Goal: Task Accomplishment & Management: Manage account settings

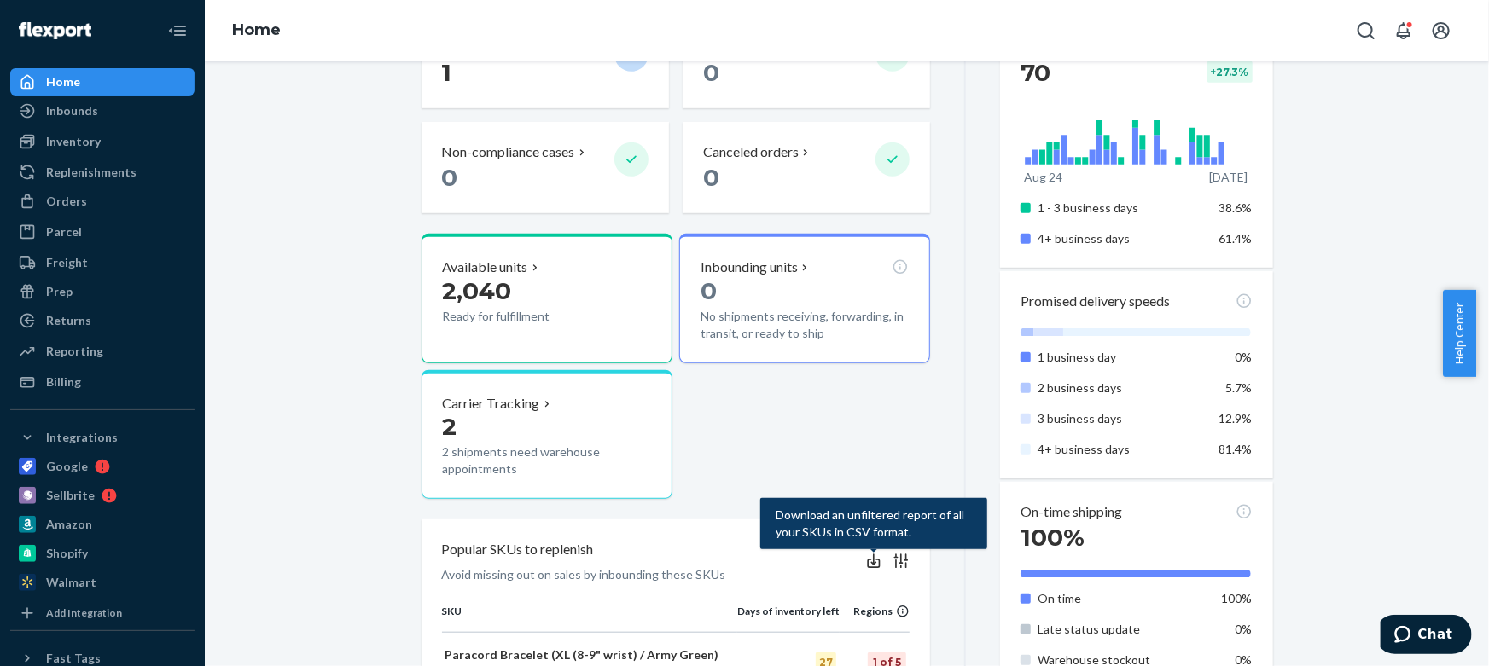
scroll to position [387, 0]
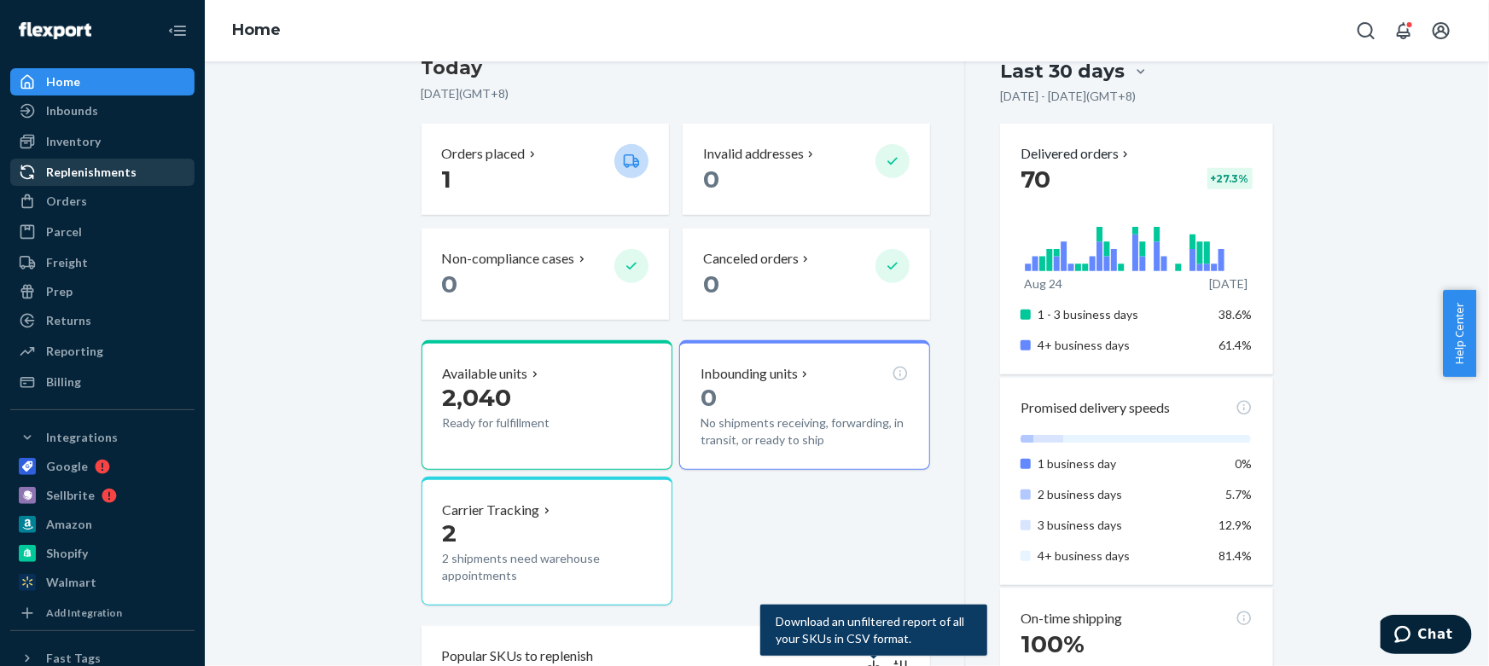
click at [122, 171] on div "Replenishments" at bounding box center [91, 172] width 90 height 17
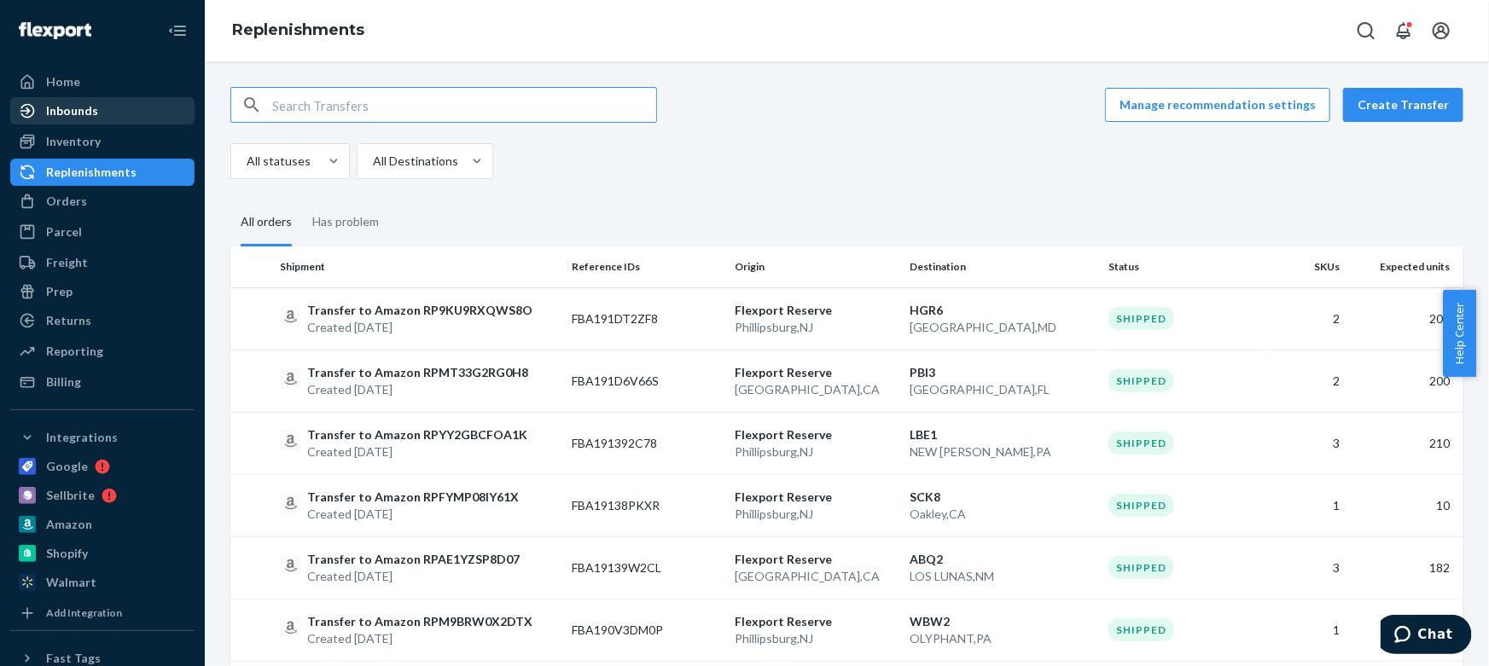
click at [98, 107] on div "Inbounds" at bounding box center [102, 111] width 181 height 24
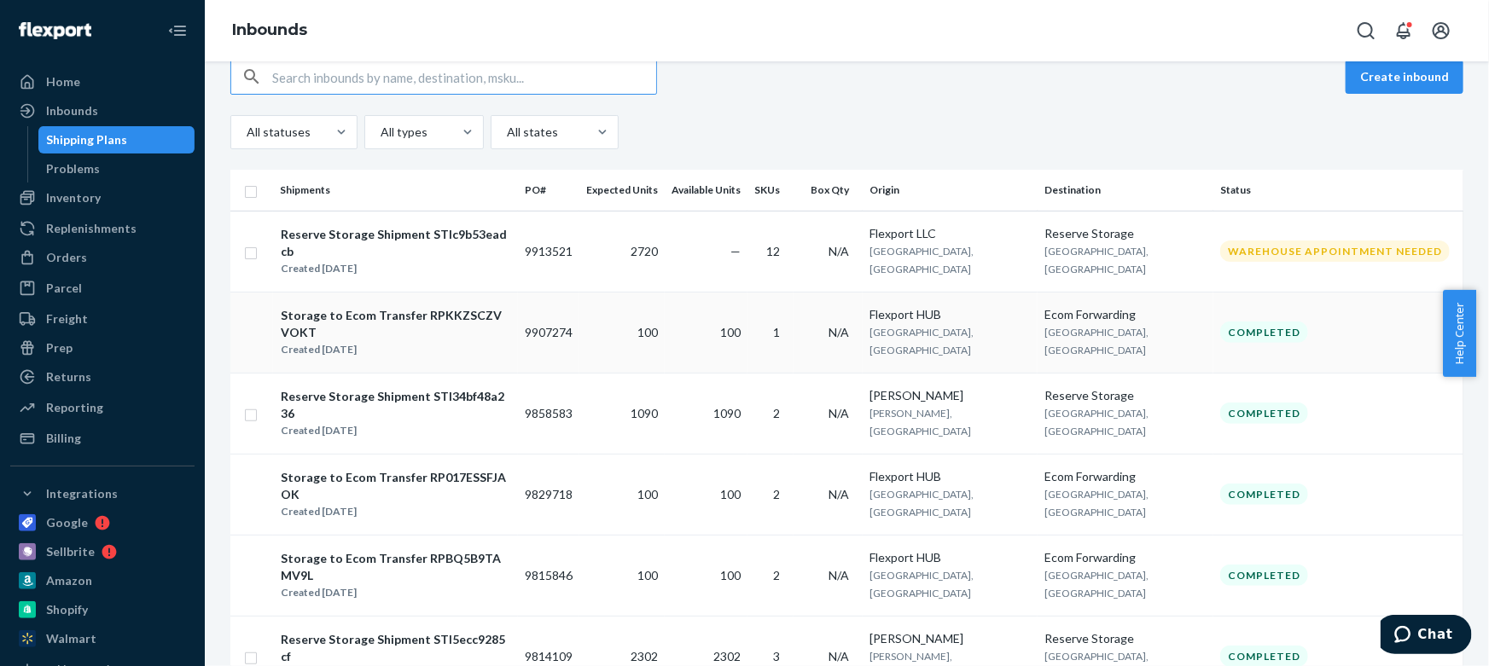
scroll to position [80, 0]
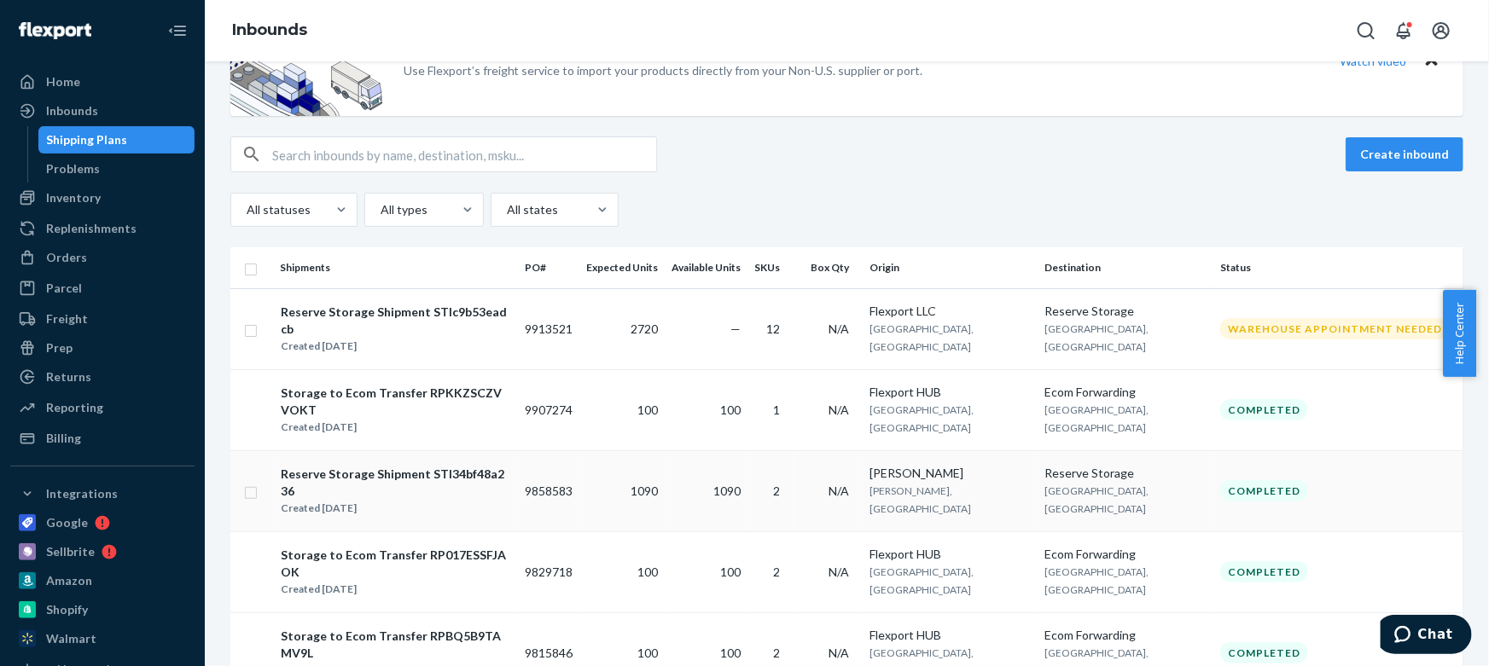
click at [450, 500] on div "Created [DATE]" at bounding box center [395, 508] width 229 height 17
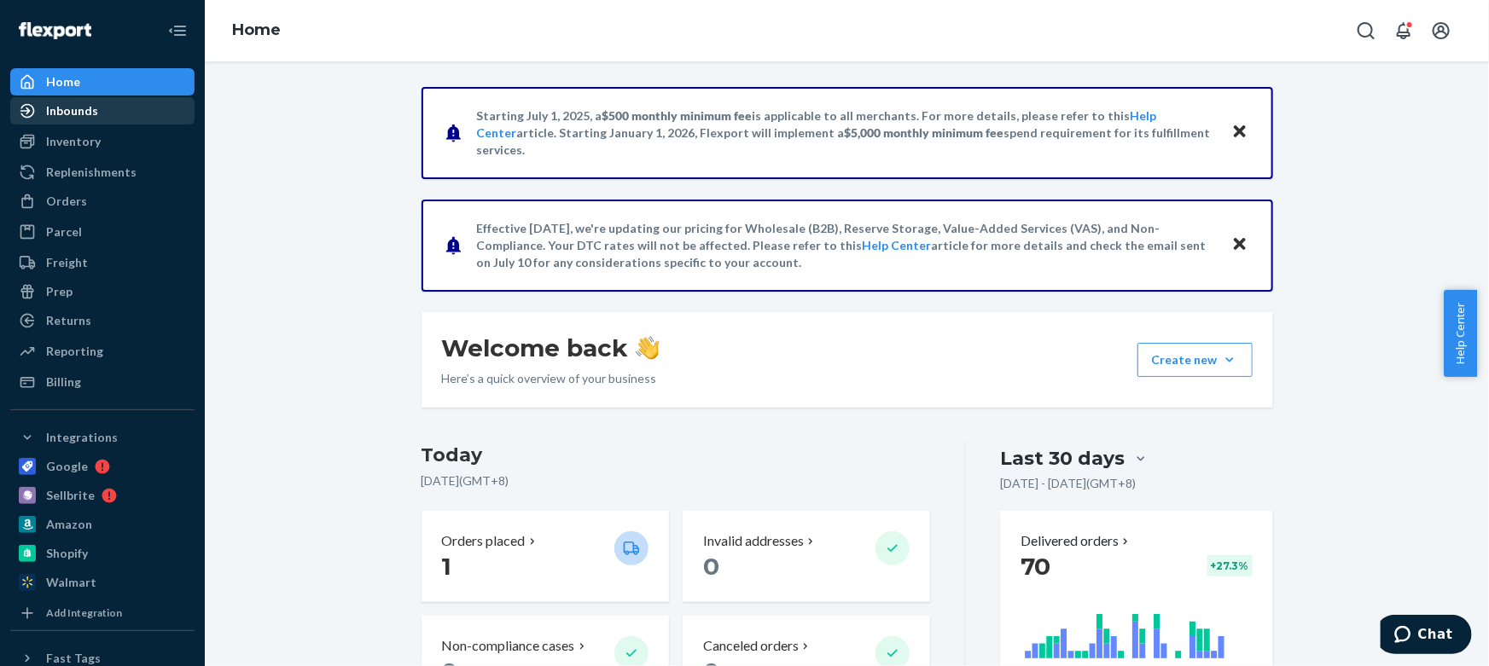
click at [91, 106] on div "Inbounds" at bounding box center [72, 110] width 52 height 17
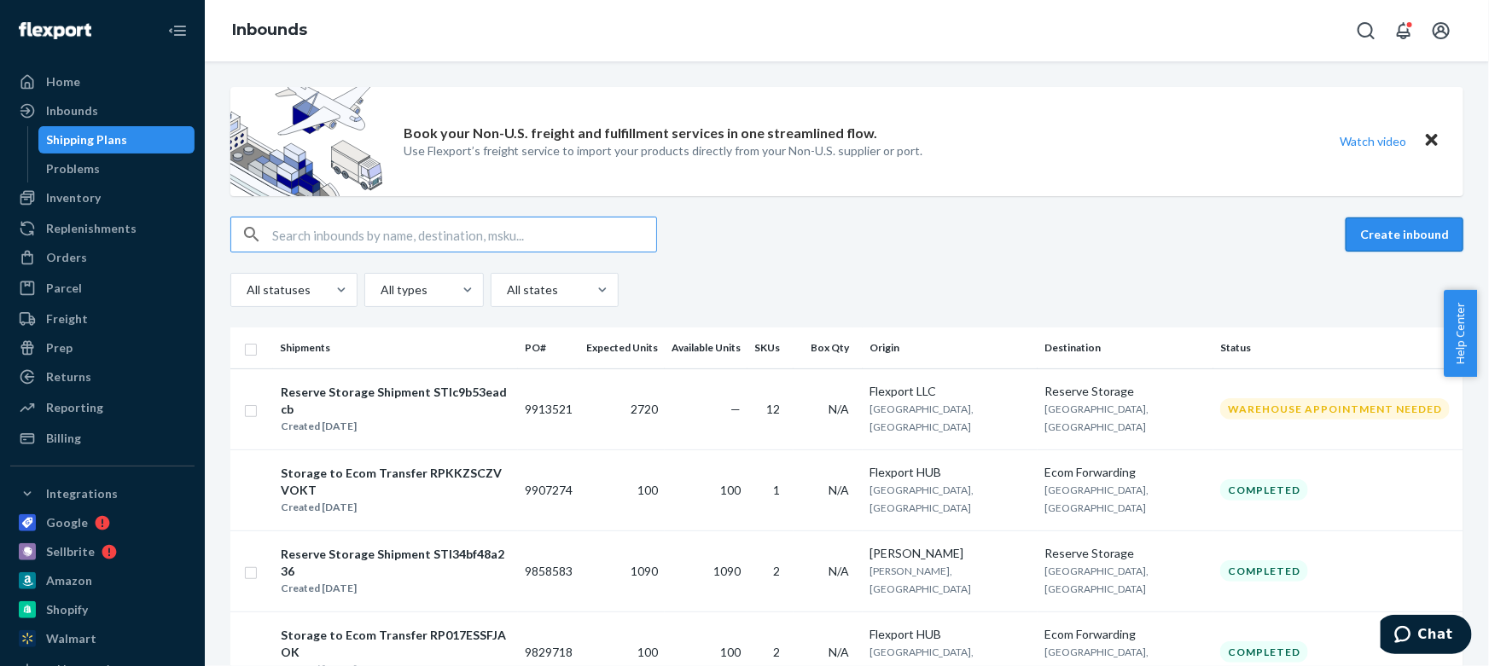
click at [1377, 237] on button "Create inbound" at bounding box center [1404, 235] width 118 height 34
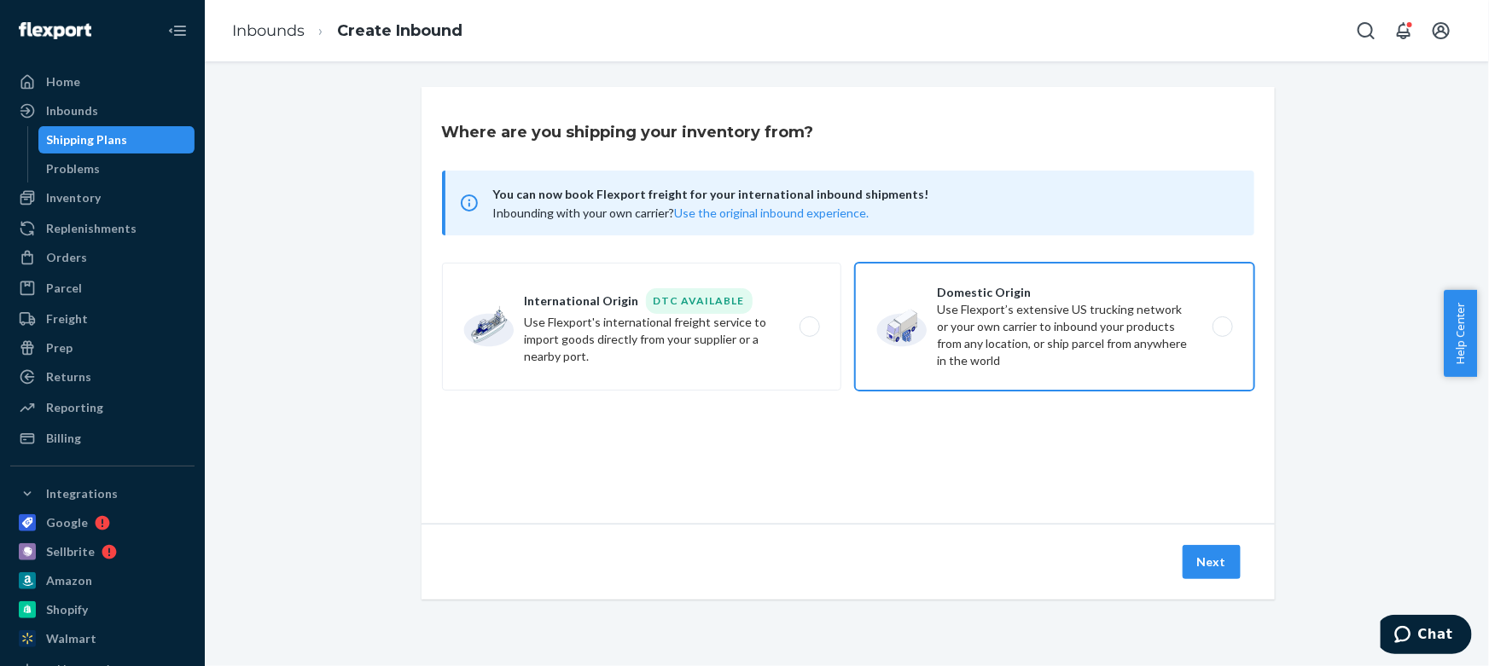
click at [862, 334] on label "Domestic Origin Use Flexport’s extensive US trucking network or your own carrie…" at bounding box center [1054, 327] width 399 height 128
click at [1222, 333] on input "Domestic Origin Use Flexport’s extensive US trucking network or your own carrie…" at bounding box center [1227, 327] width 11 height 11
radio input "true"
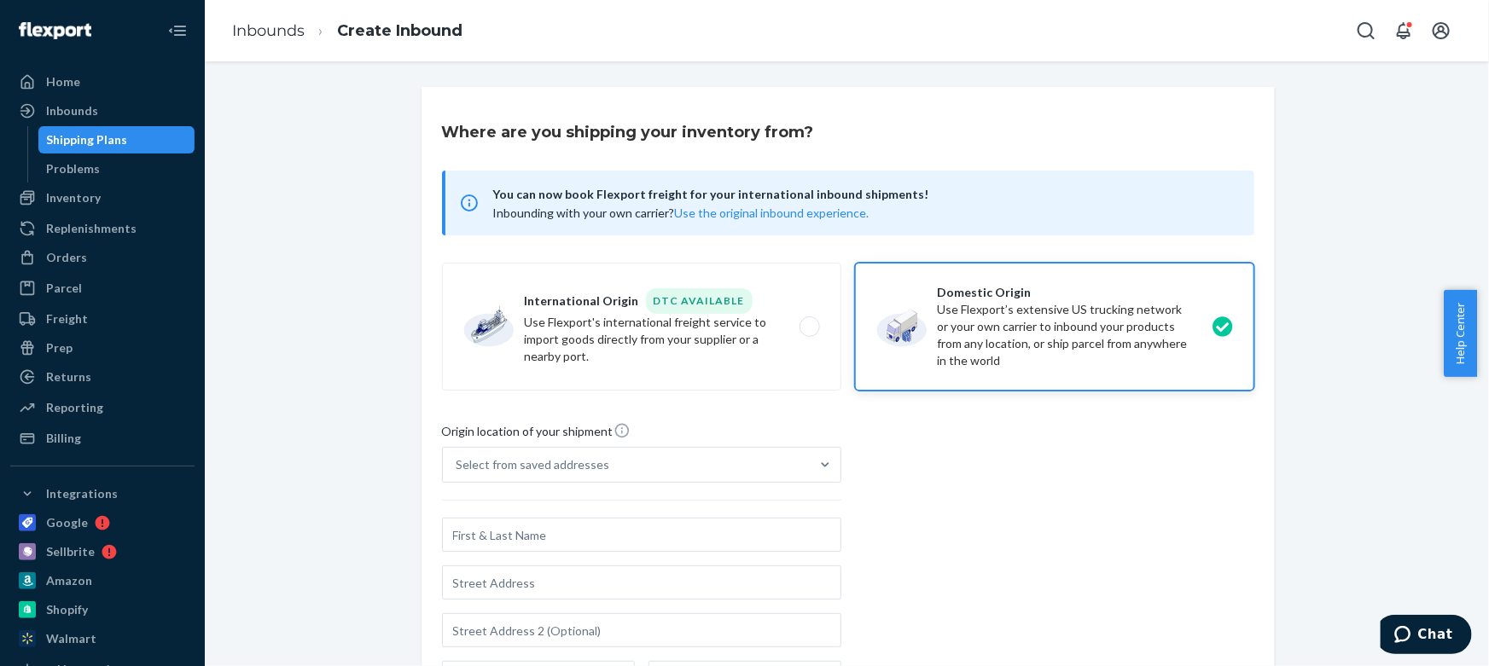
click at [640, 461] on div "Select from saved addresses" at bounding box center [626, 465] width 367 height 34
click at [458, 461] on input "Select from saved addresses" at bounding box center [457, 464] width 2 height 17
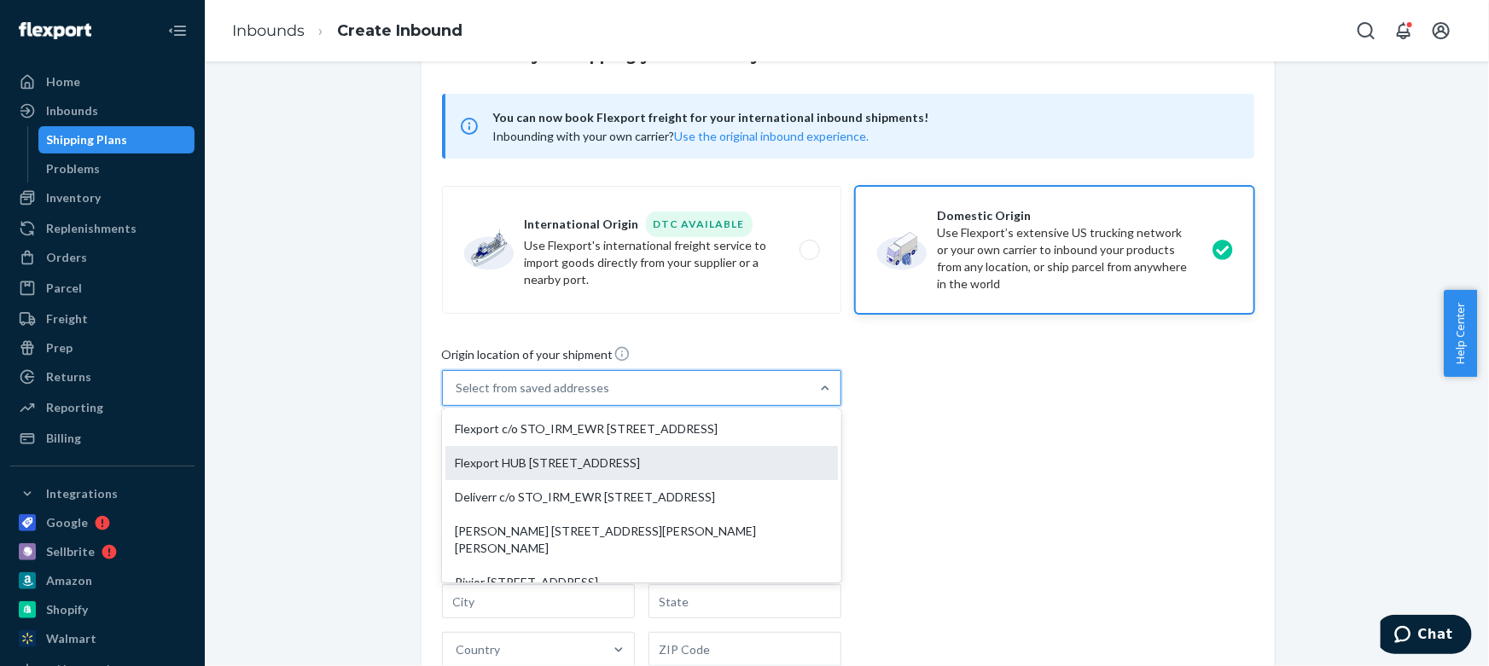
scroll to position [175, 0]
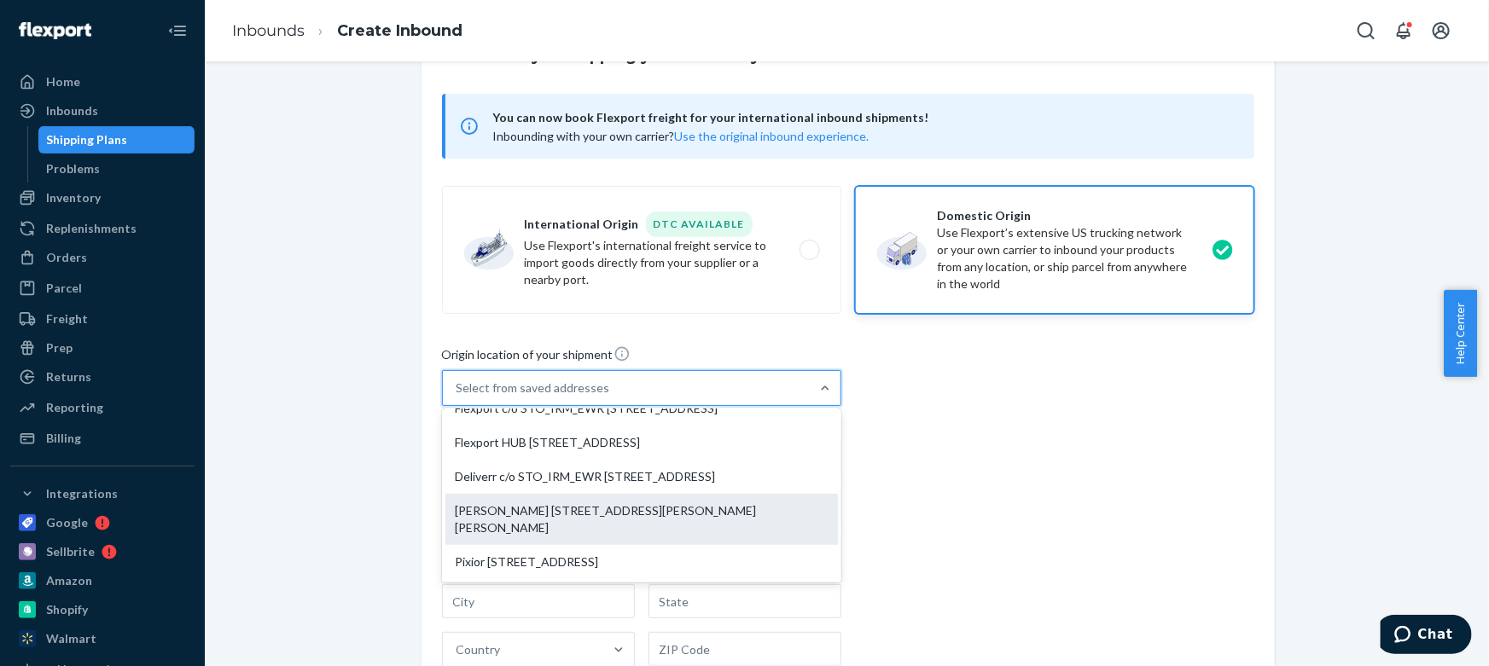
click at [752, 501] on div "[PERSON_NAME] [STREET_ADDRESS][PERSON_NAME][PERSON_NAME]" at bounding box center [641, 519] width 392 height 51
click at [458, 397] on input "option Michael Perry 7180 Everson Goshen Rd Everson, WA 98247 focused, 8 of 9. …" at bounding box center [457, 388] width 2 height 17
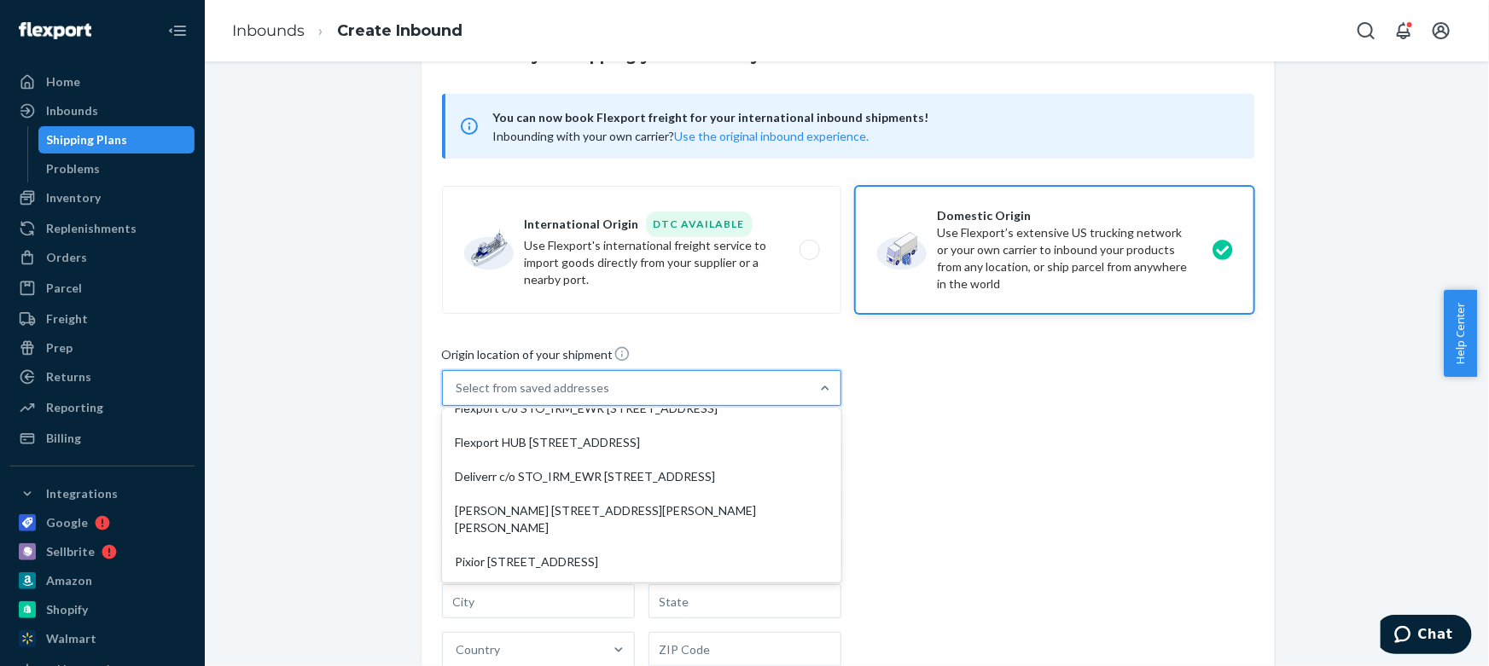
type input "[PERSON_NAME]"
type input "Everson"
type input "WA"
type input "98247"
type input "7180 Everson Goshen Rd"
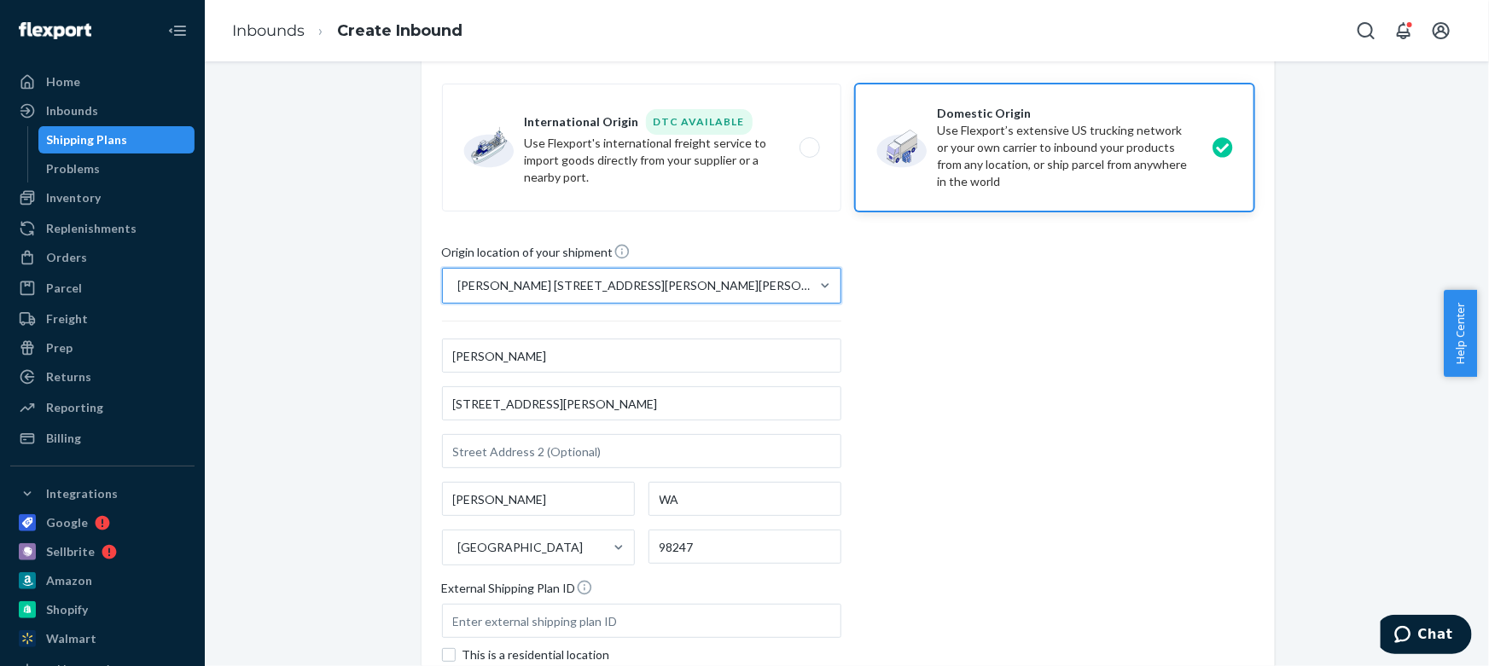
scroll to position [372, 0]
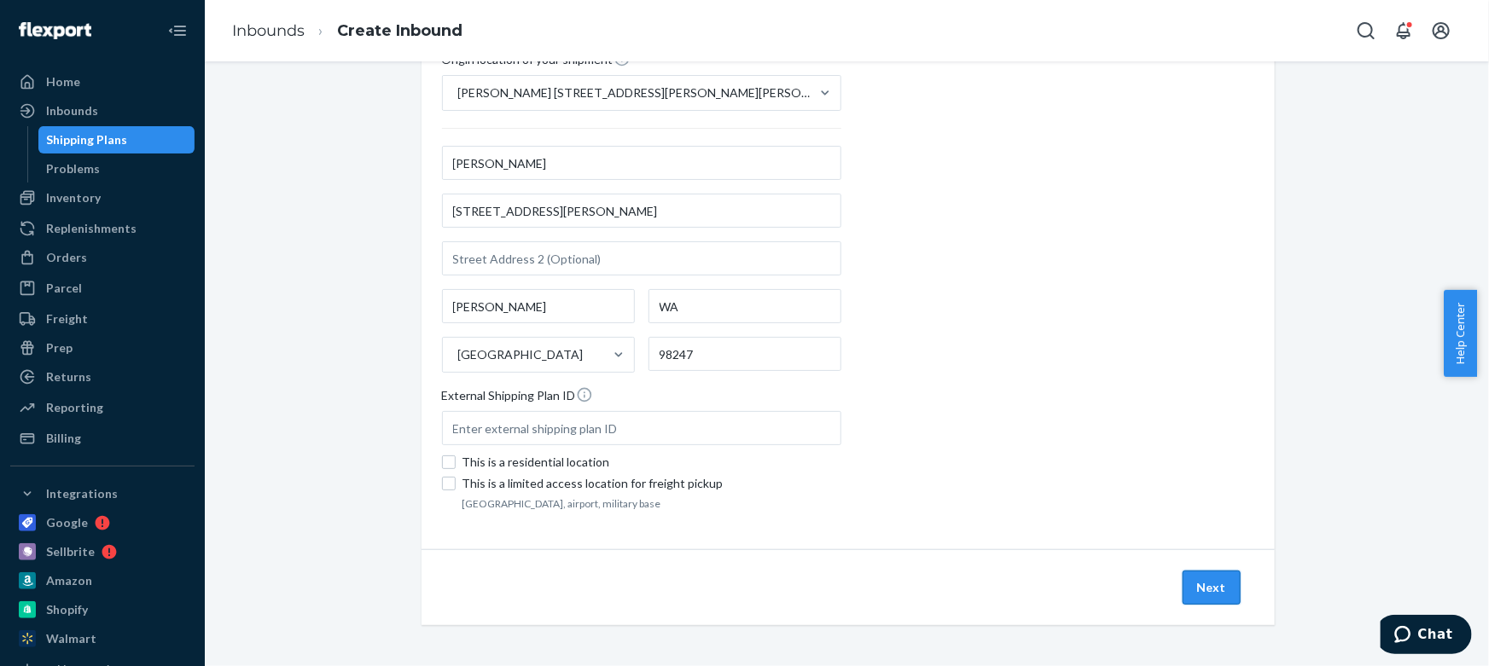
click at [1200, 573] on button "Next" at bounding box center [1211, 588] width 58 height 34
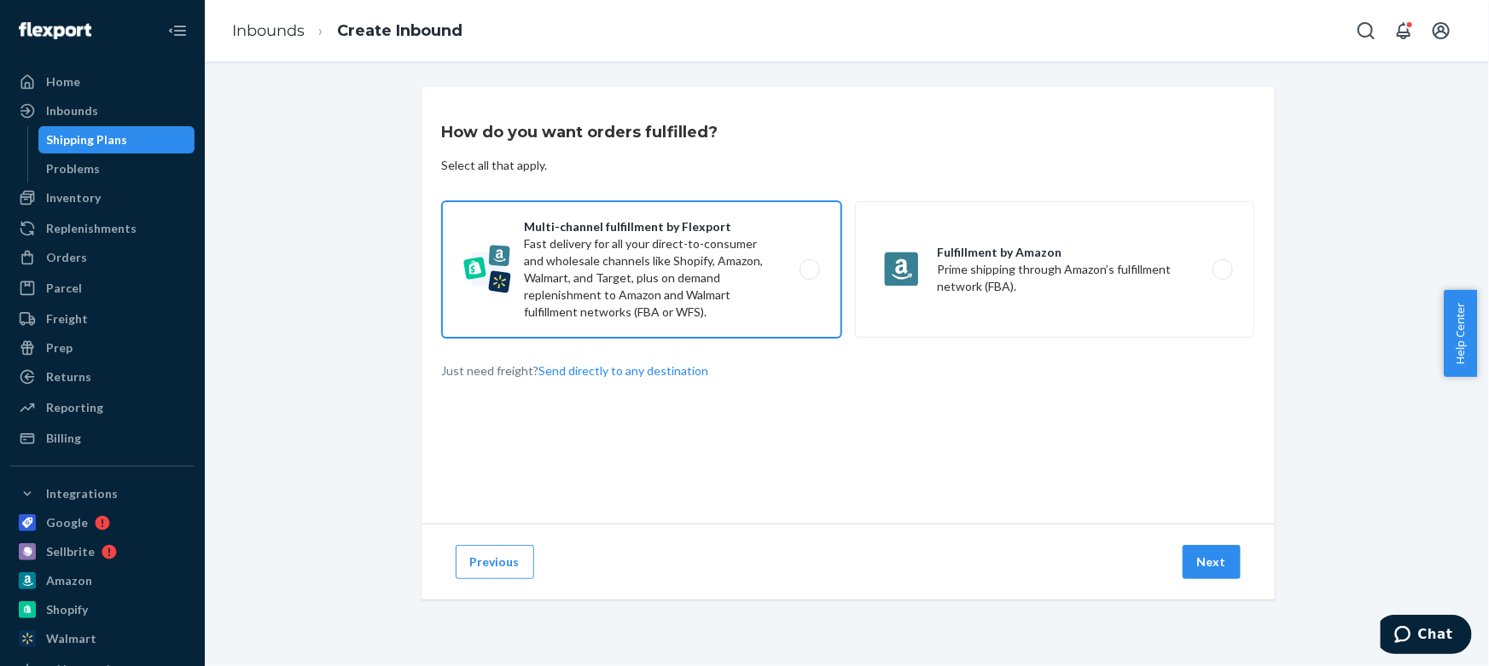
click at [740, 271] on label "Multi-channel fulfillment by Flexport Fast delivery for all your direct-to-cons…" at bounding box center [641, 269] width 399 height 136
click at [809, 271] on input "Multi-channel fulfillment by Flexport Fast delivery for all your direct-to-cons…" at bounding box center [814, 269] width 11 height 11
radio input "true"
click at [1201, 564] on button "Next" at bounding box center [1211, 562] width 58 height 34
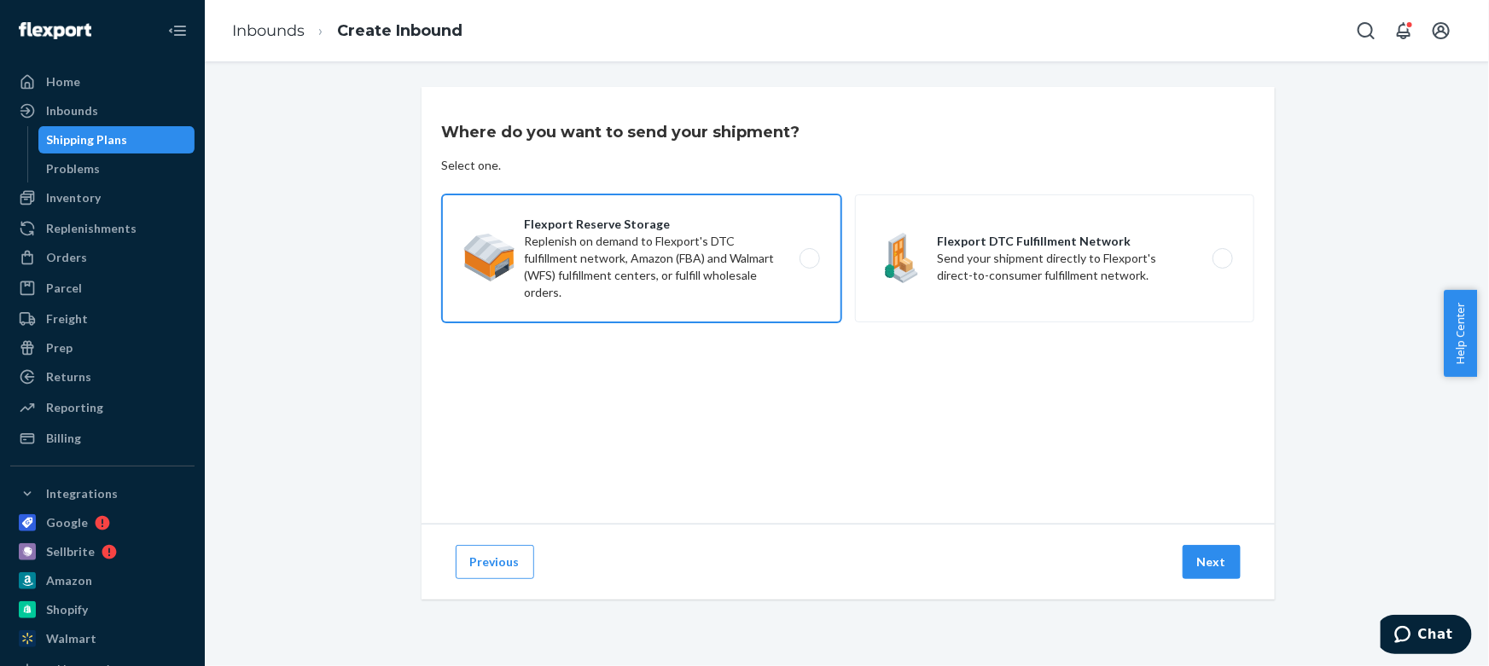
click at [757, 262] on label "Flexport Reserve Storage Replenish on demand to Flexport's DTC fulfillment netw…" at bounding box center [641, 259] width 399 height 128
click at [809, 262] on input "Flexport Reserve Storage Replenish on demand to Flexport's DTC fulfillment netw…" at bounding box center [814, 258] width 11 height 11
radio input "true"
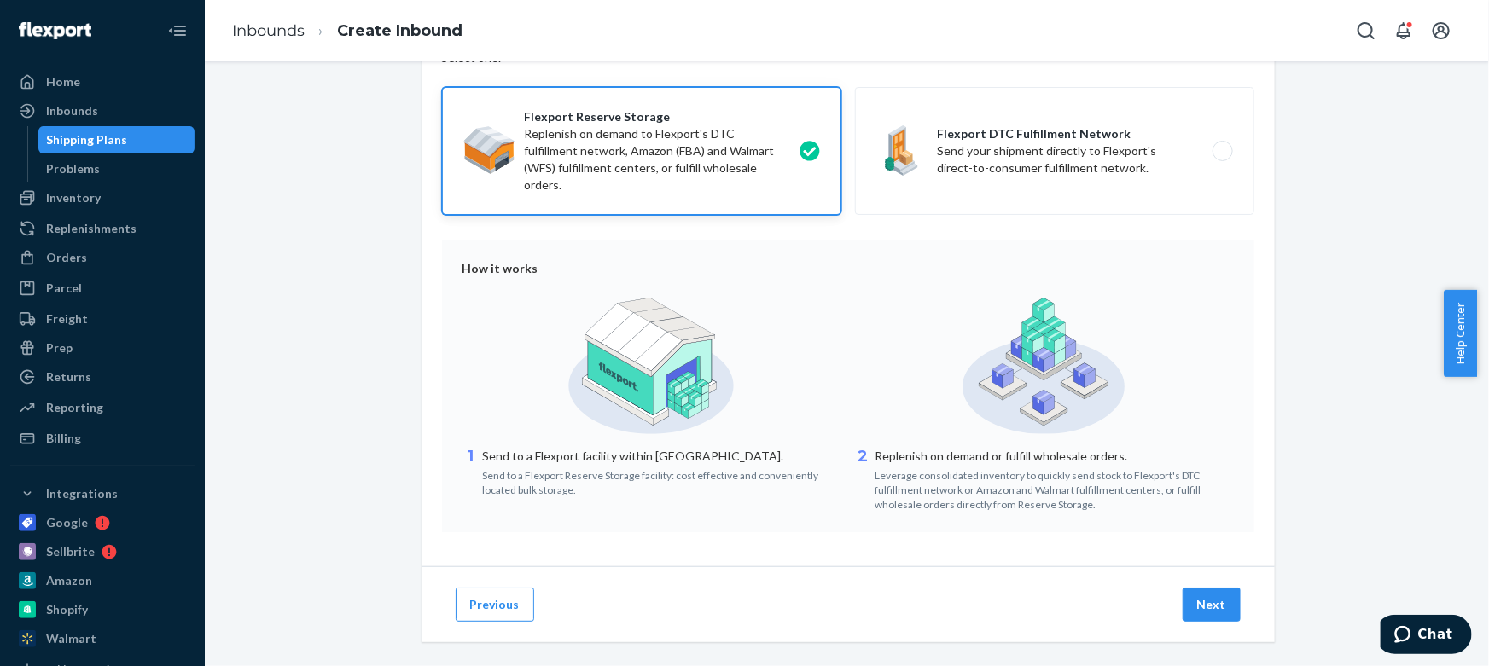
scroll to position [125, 0]
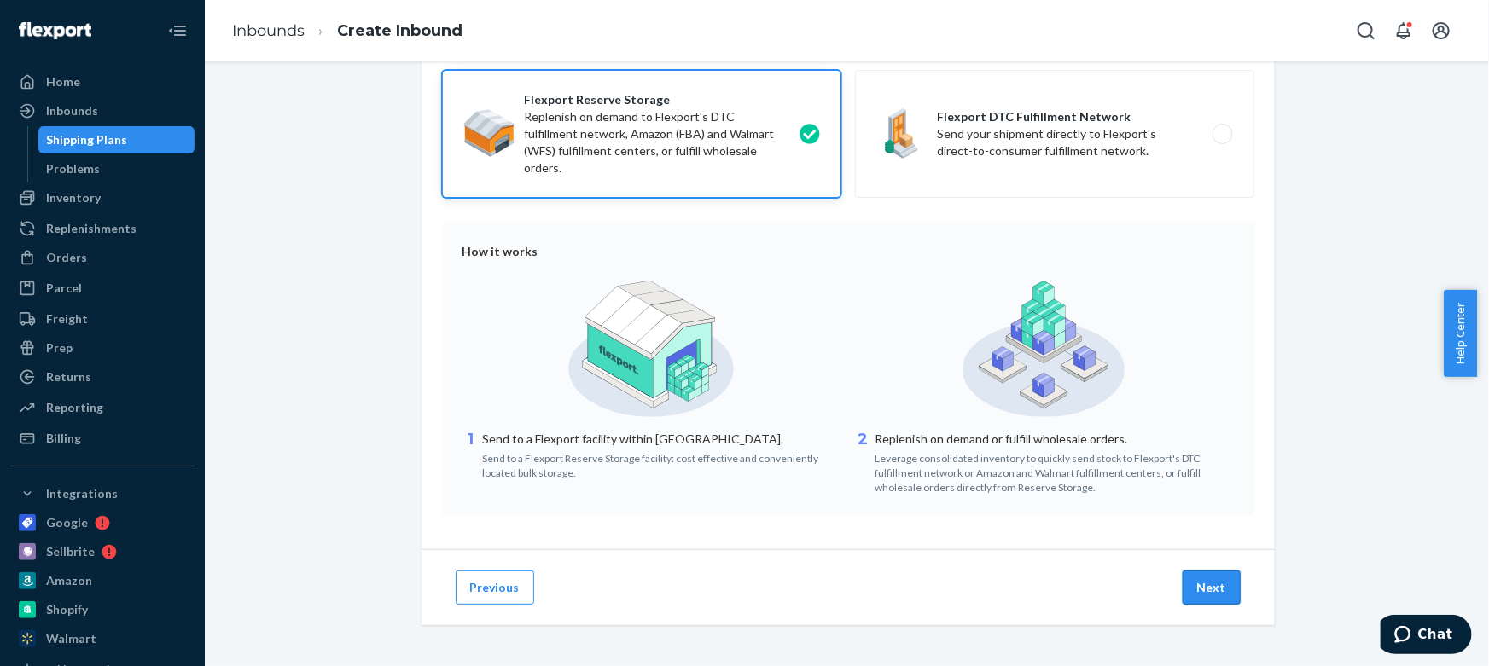
click at [1222, 599] on button "Next" at bounding box center [1211, 588] width 58 height 34
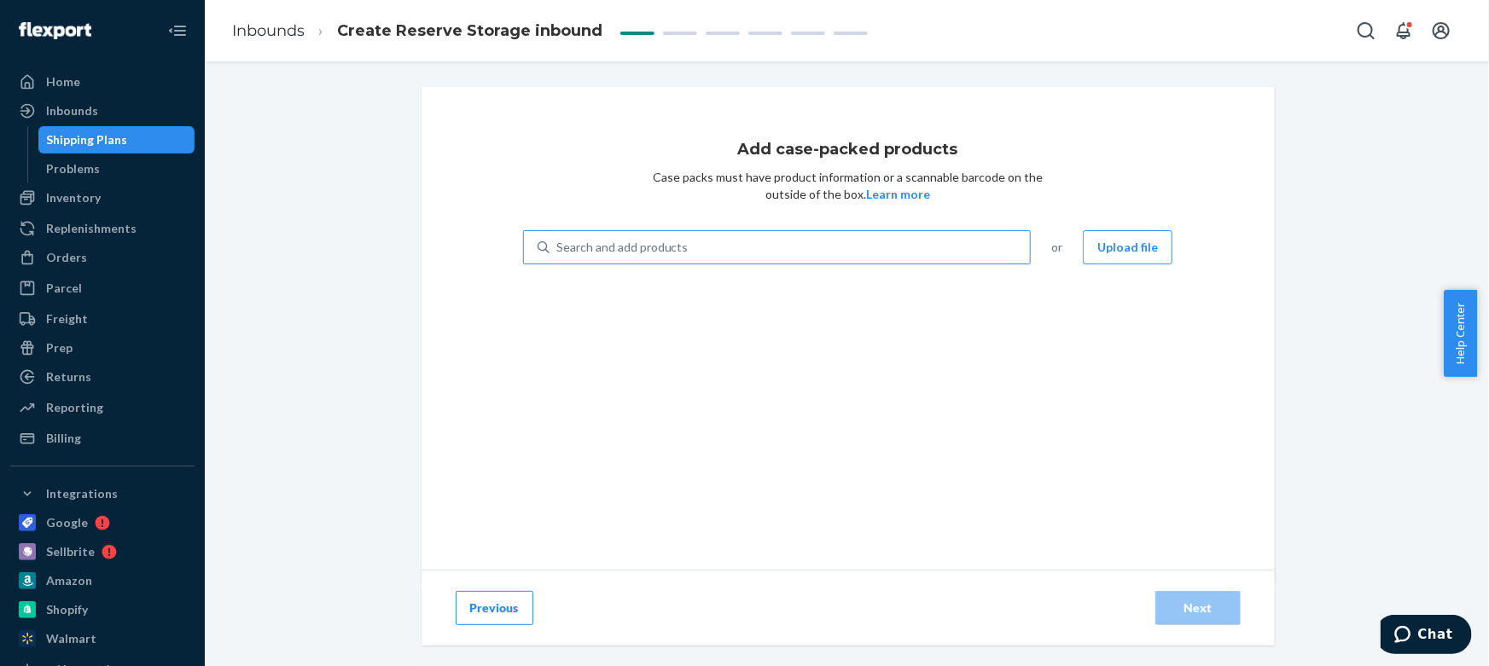
click at [834, 232] on div "Search and add products" at bounding box center [789, 247] width 481 height 31
click at [558, 239] on input "Search and add products" at bounding box center [557, 247] width 2 height 17
type input "twi"
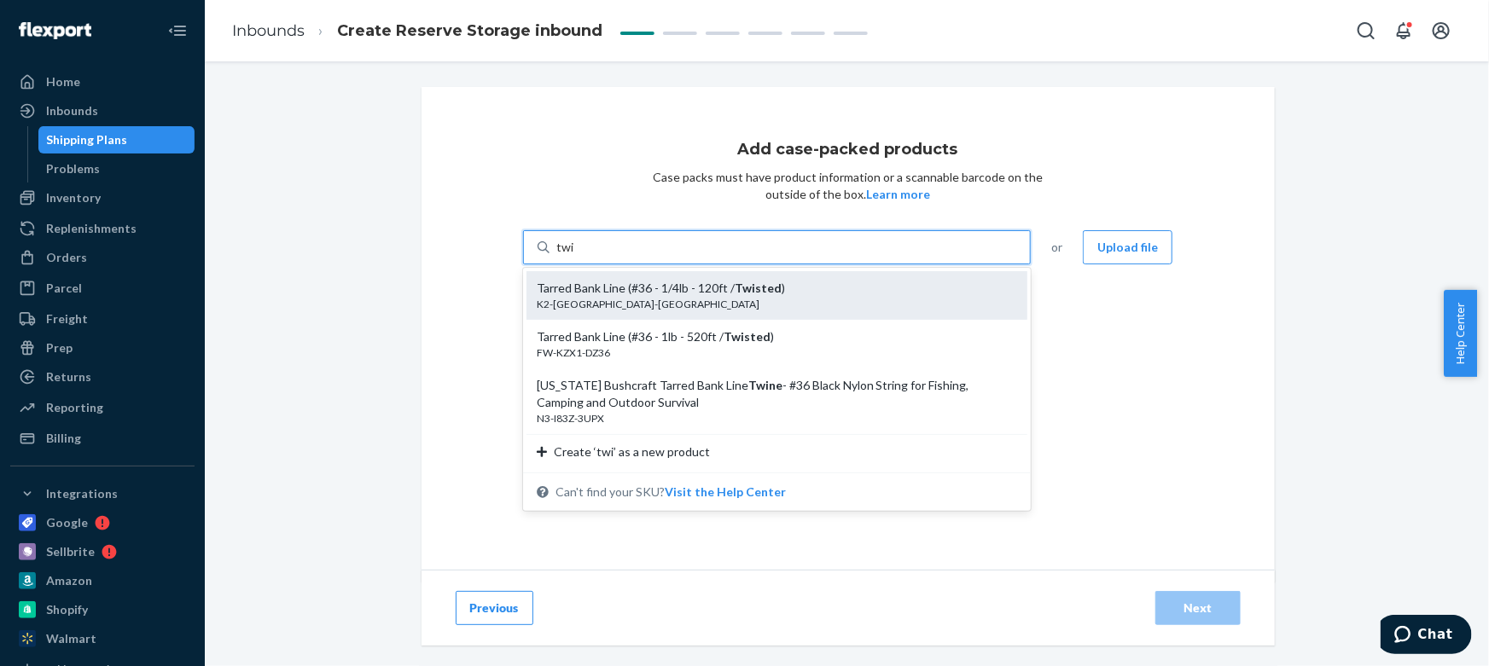
click at [803, 287] on div "Tarred Bank Line (#36 - 1/4lb - 120ft / Twisted )" at bounding box center [770, 288] width 467 height 17
click at [575, 256] on input "twi" at bounding box center [565, 247] width 19 height 17
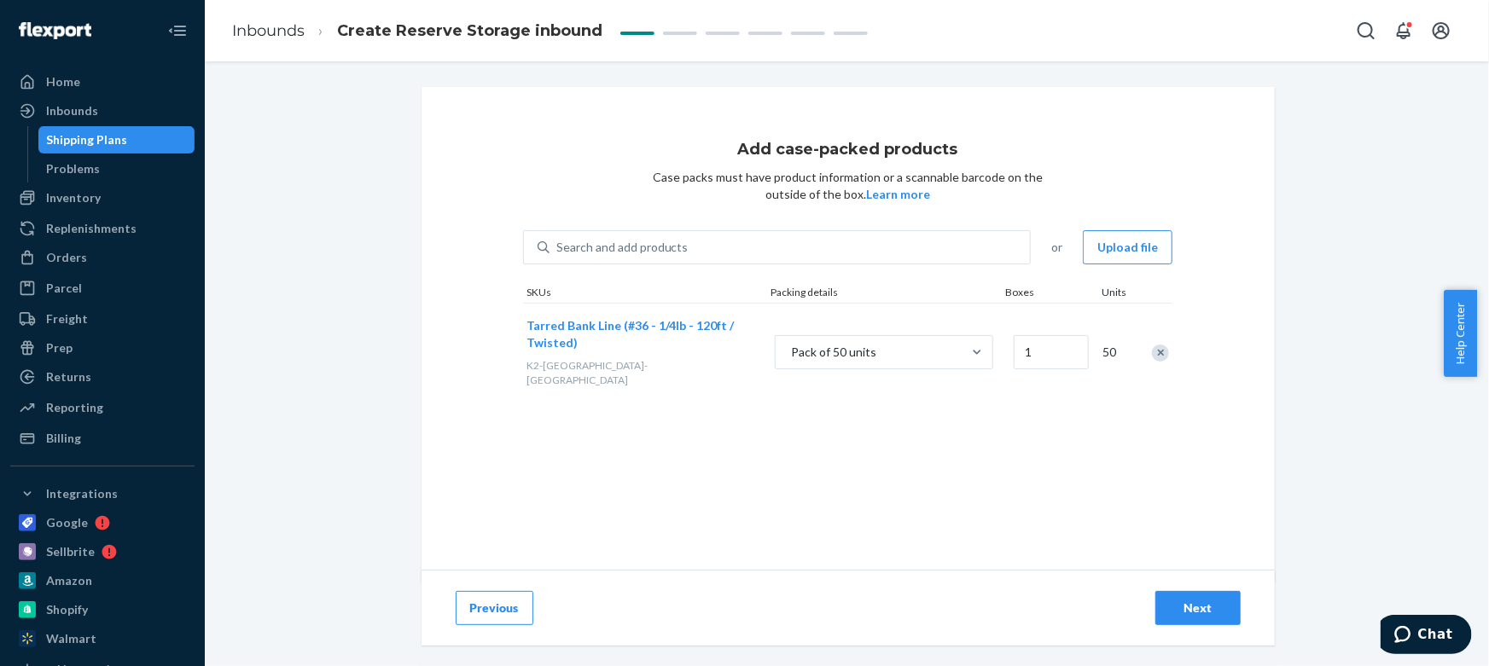
click at [1183, 404] on div "Add case-packed products Case packs must have product information or a scannabl…" at bounding box center [847, 334] width 853 height 495
type input "29"
click at [760, 253] on div "Search and add products" at bounding box center [789, 247] width 481 height 31
click at [558, 253] on input "Search and add products" at bounding box center [557, 247] width 2 height 17
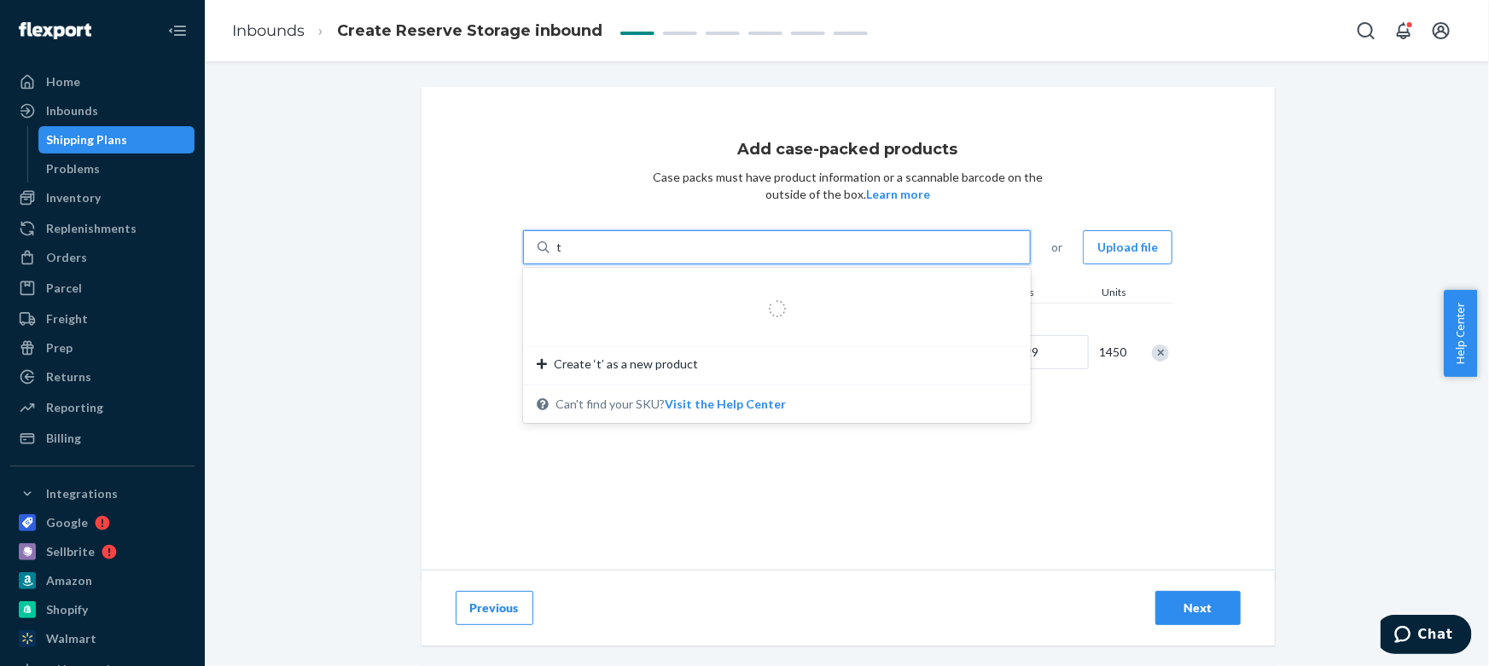
type input "tw"
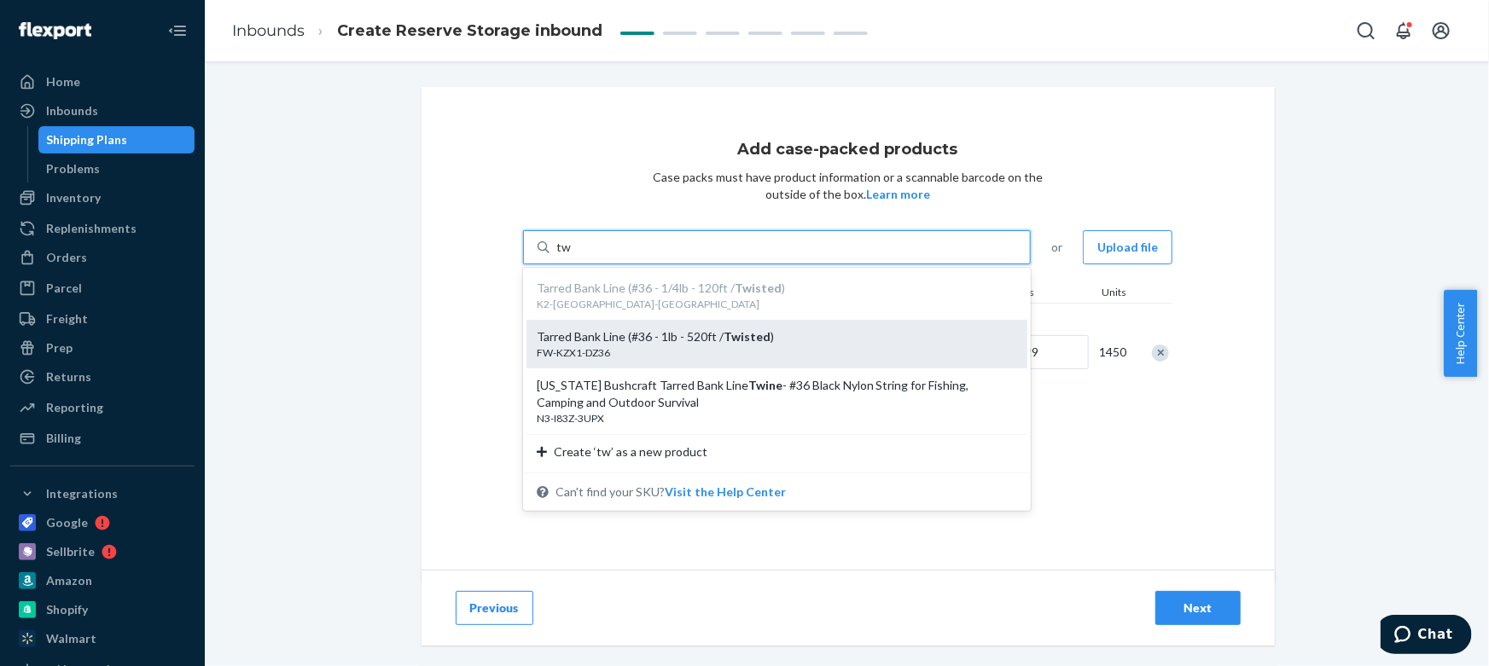
click at [767, 339] on div "Tarred Bank Line (#36 - 1lb - 520ft / Twisted )" at bounding box center [770, 336] width 467 height 17
click at [572, 256] on input "tw" at bounding box center [563, 247] width 15 height 17
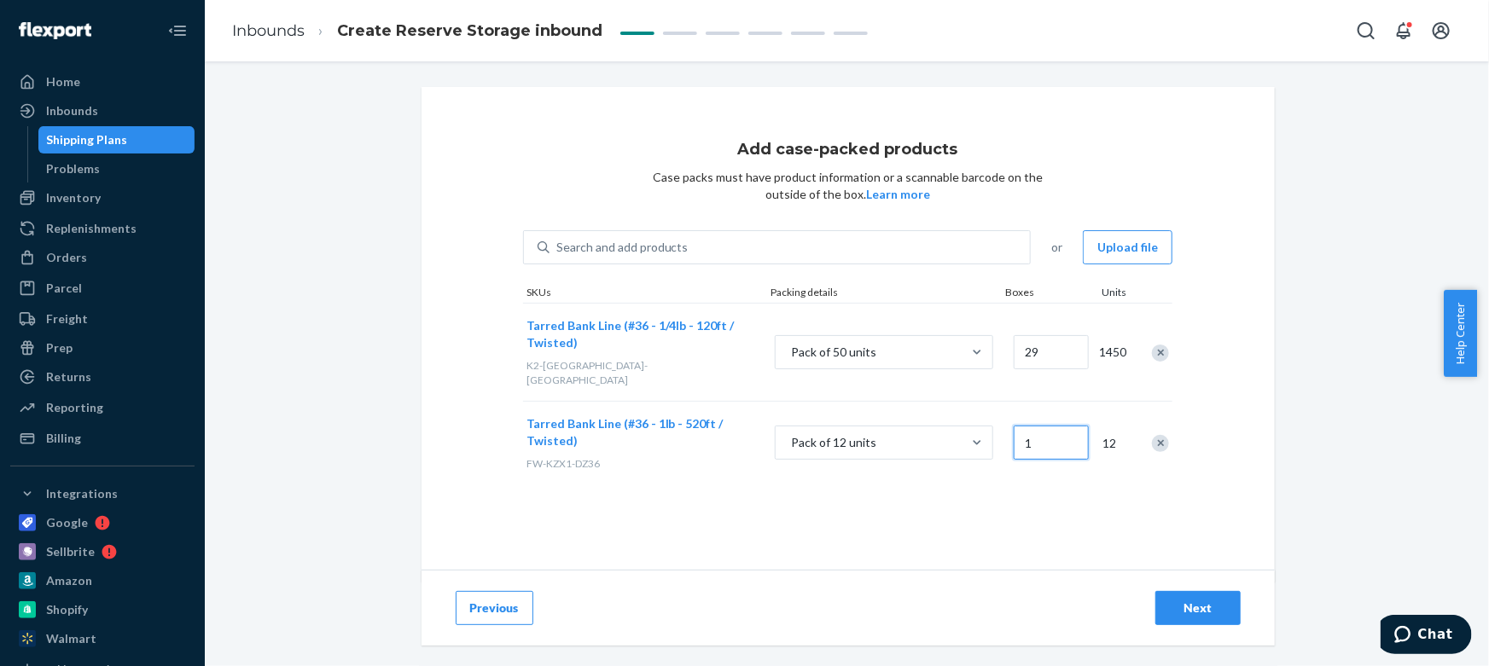
click at [1069, 431] on input "1" at bounding box center [1050, 443] width 75 height 34
type input "48"
click at [838, 493] on div "Add case-packed products Case packs must have product information or a scannabl…" at bounding box center [847, 334] width 853 height 495
click at [623, 212] on div "Add case-packed products Case packs must have product information or a scannabl…" at bounding box center [847, 334] width 853 height 495
click at [610, 246] on div "Search and add products" at bounding box center [622, 247] width 132 height 17
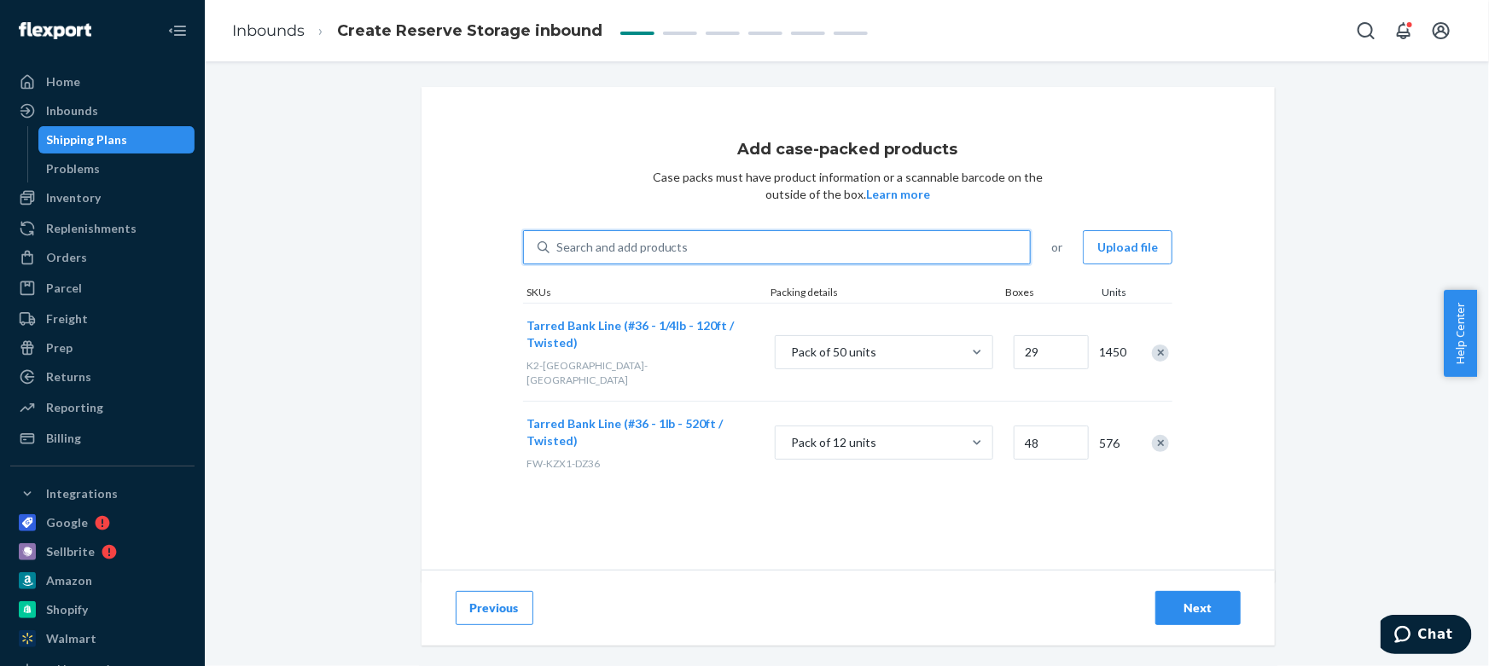
click at [558, 246] on input "0 results available. Use Up and Down to choose options, press Enter to select t…" at bounding box center [557, 247] width 2 height 17
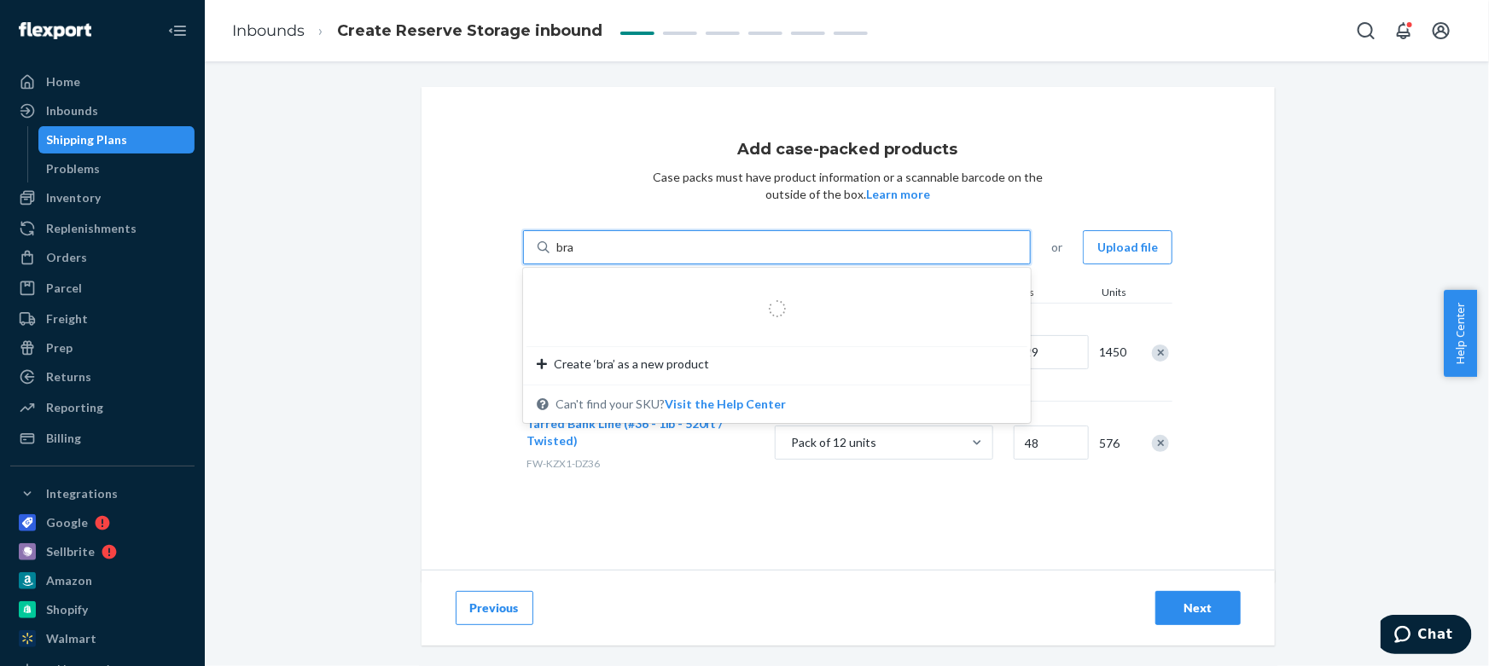
type input "brai"
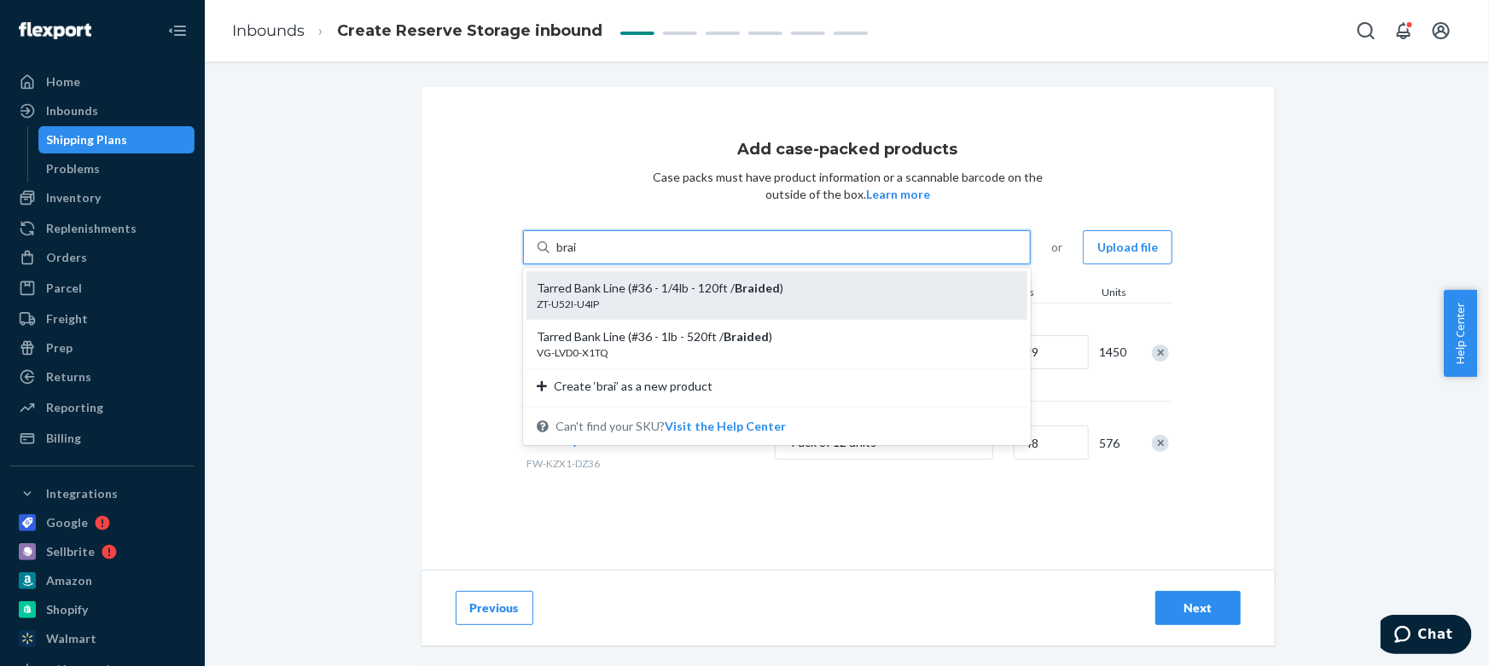
click at [761, 305] on div "ZT-U52I-U4IP" at bounding box center [770, 304] width 467 height 15
click at [578, 256] on input "brai" at bounding box center [567, 247] width 22 height 17
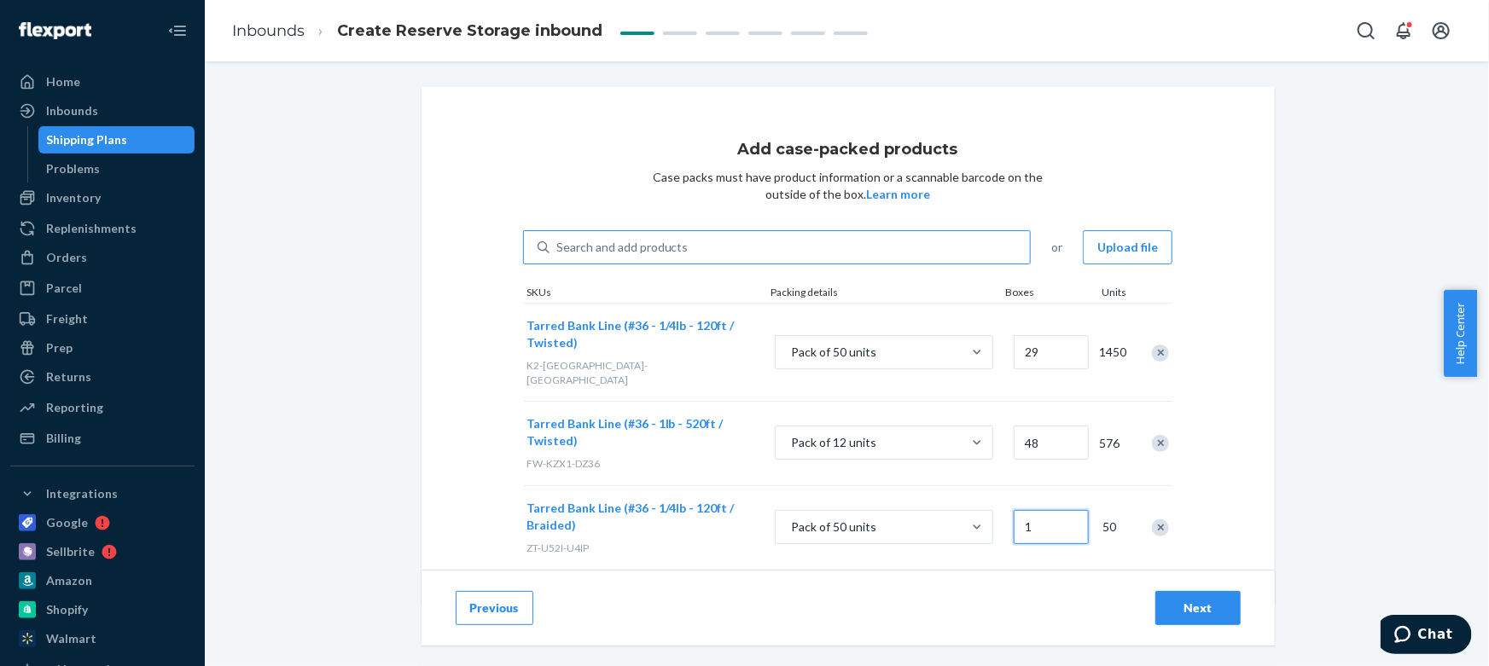
click at [1068, 510] on input "1" at bounding box center [1050, 527] width 75 height 34
type input "11"
click at [682, 263] on div "Search and add products" at bounding box center [789, 247] width 481 height 31
click at [558, 256] on input "Search and add products" at bounding box center [557, 247] width 2 height 17
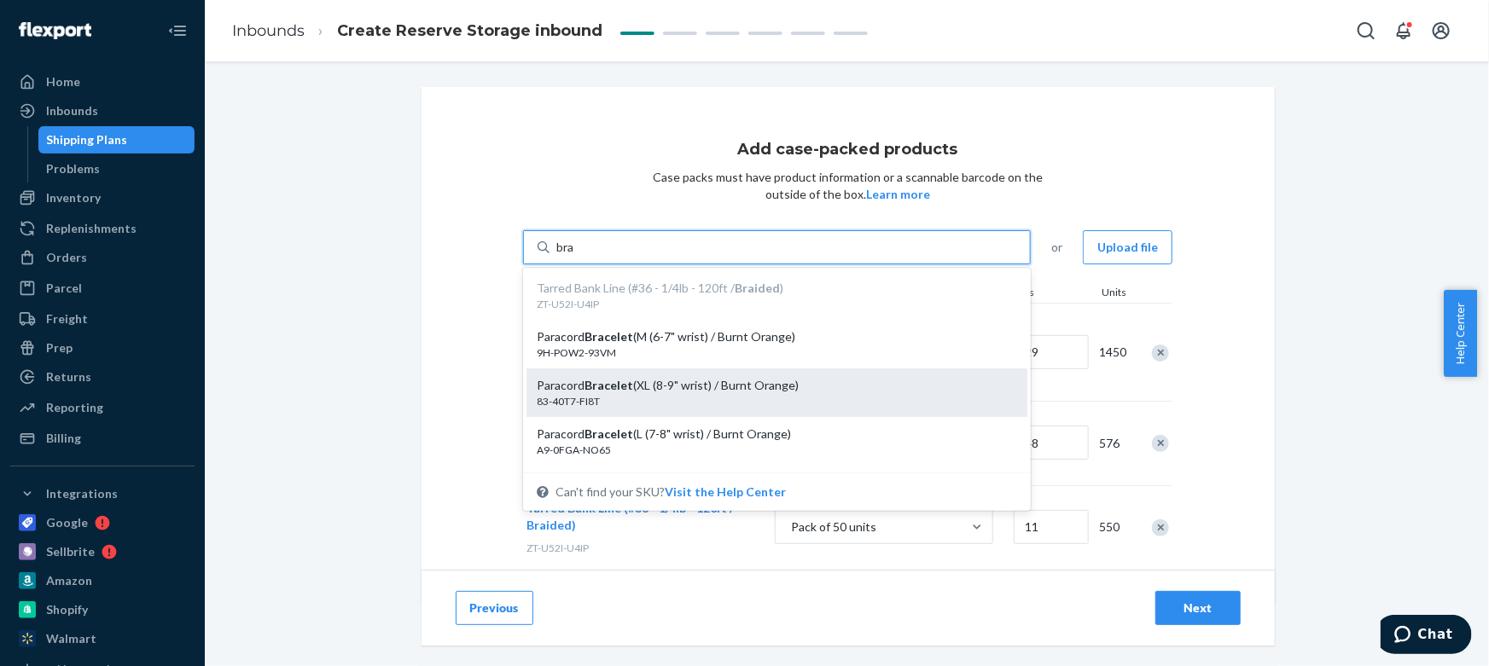
type input "brai"
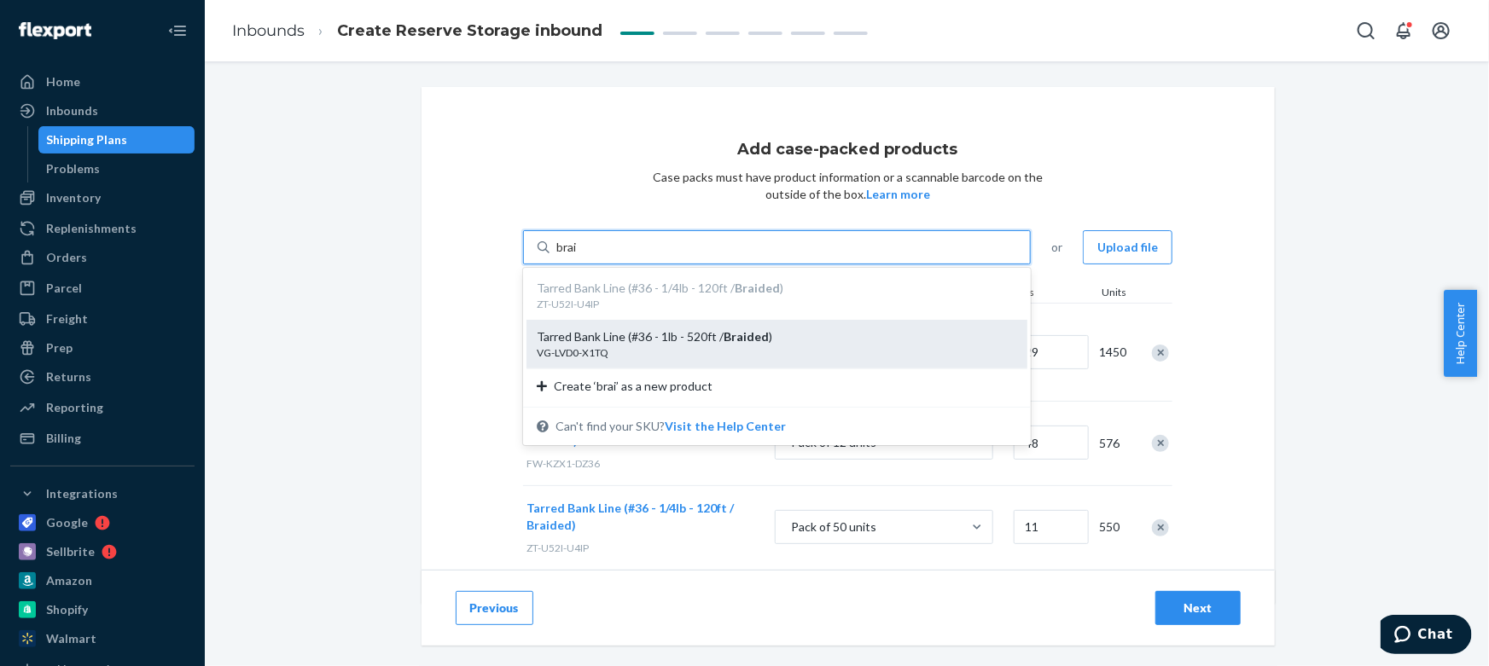
click at [735, 339] on em "Braided" at bounding box center [745, 336] width 45 height 15
click at [578, 256] on input "brai" at bounding box center [567, 247] width 22 height 17
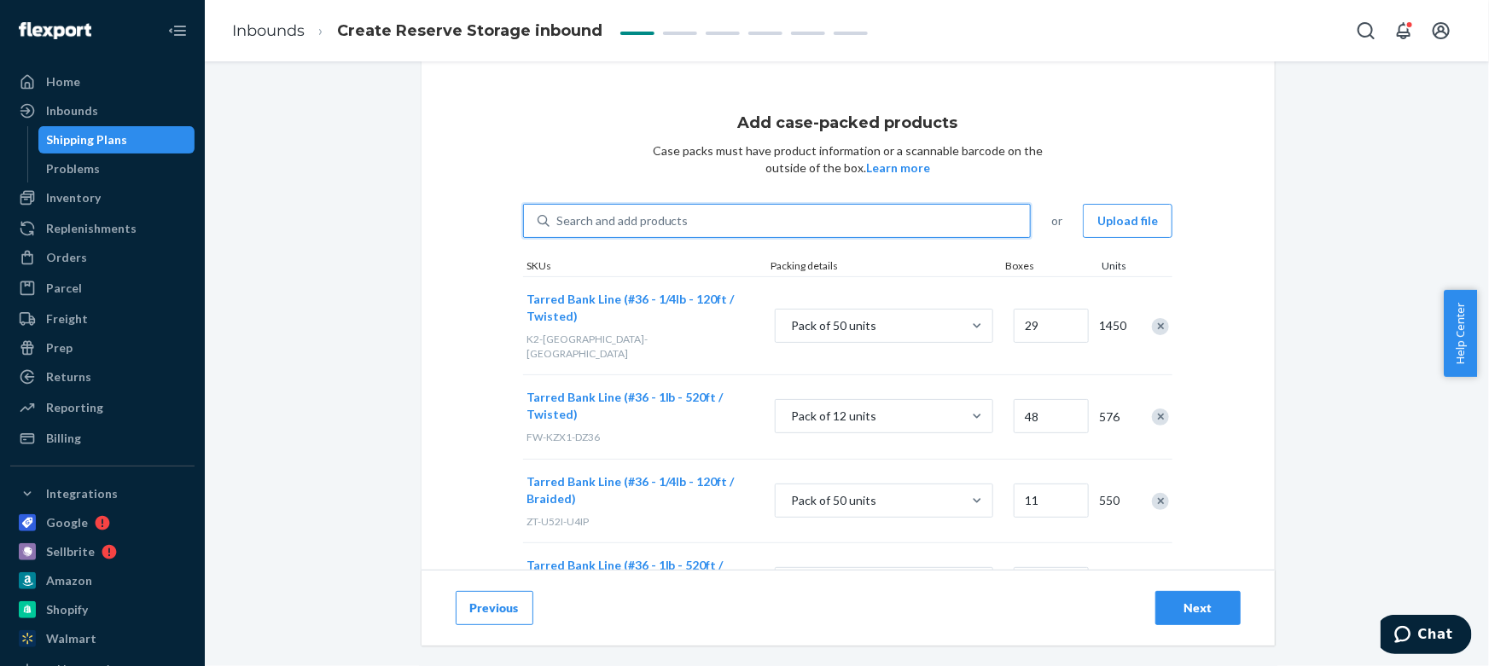
scroll to position [102, 0]
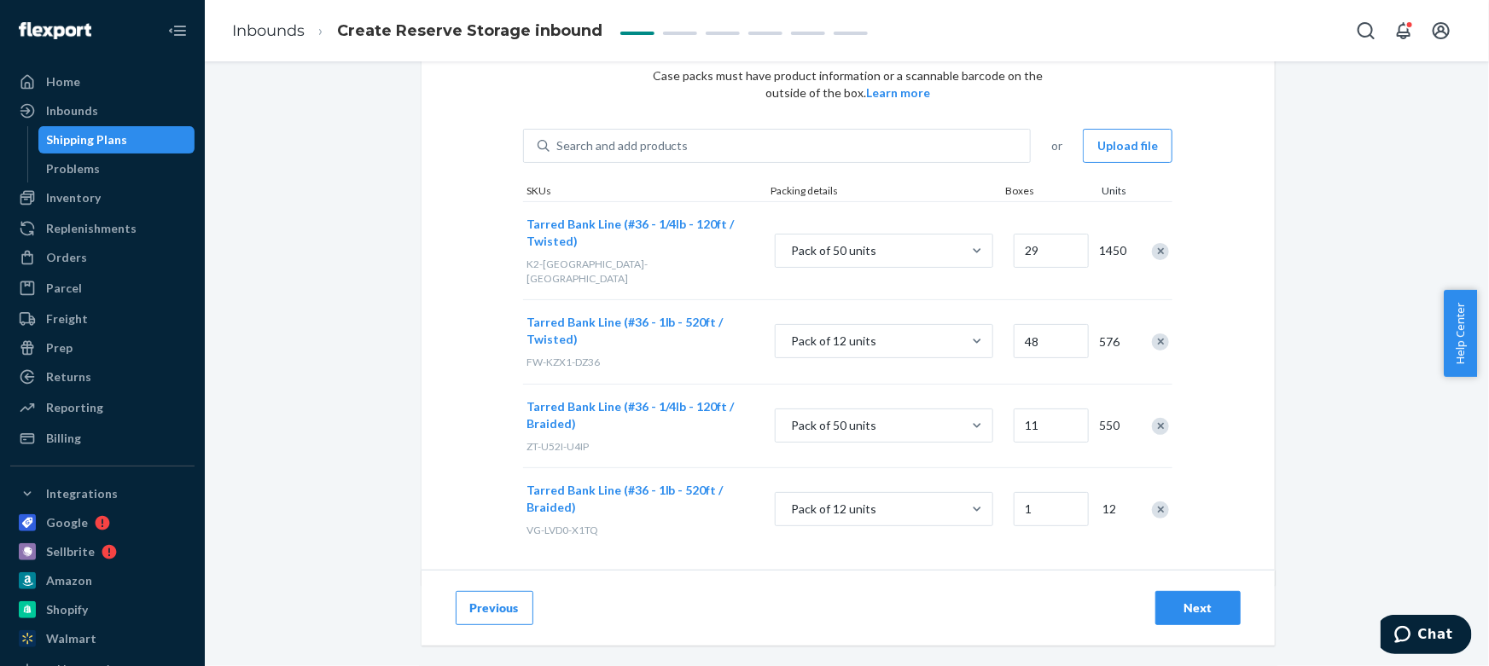
click at [1270, 411] on div "Add case-packed products Case packs must have product information or a scannabl…" at bounding box center [847, 333] width 877 height 696
click at [1031, 495] on input "1" at bounding box center [1050, 509] width 75 height 34
type input "40"
click at [1329, 468] on div "Add case-packed products Case packs must have product information or a scannabl…" at bounding box center [847, 333] width 1258 height 696
click at [1198, 614] on div "Next" at bounding box center [1198, 608] width 56 height 17
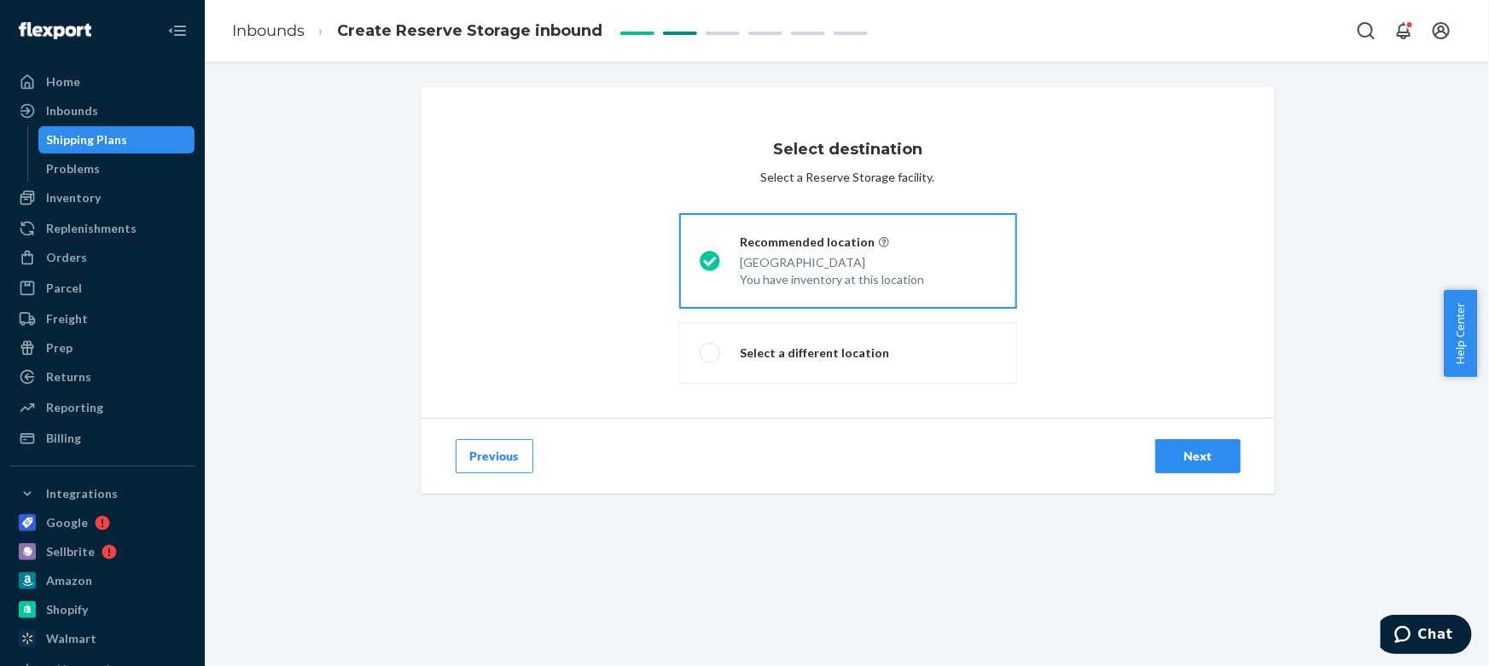
click at [1170, 453] on div "Next" at bounding box center [1198, 456] width 56 height 17
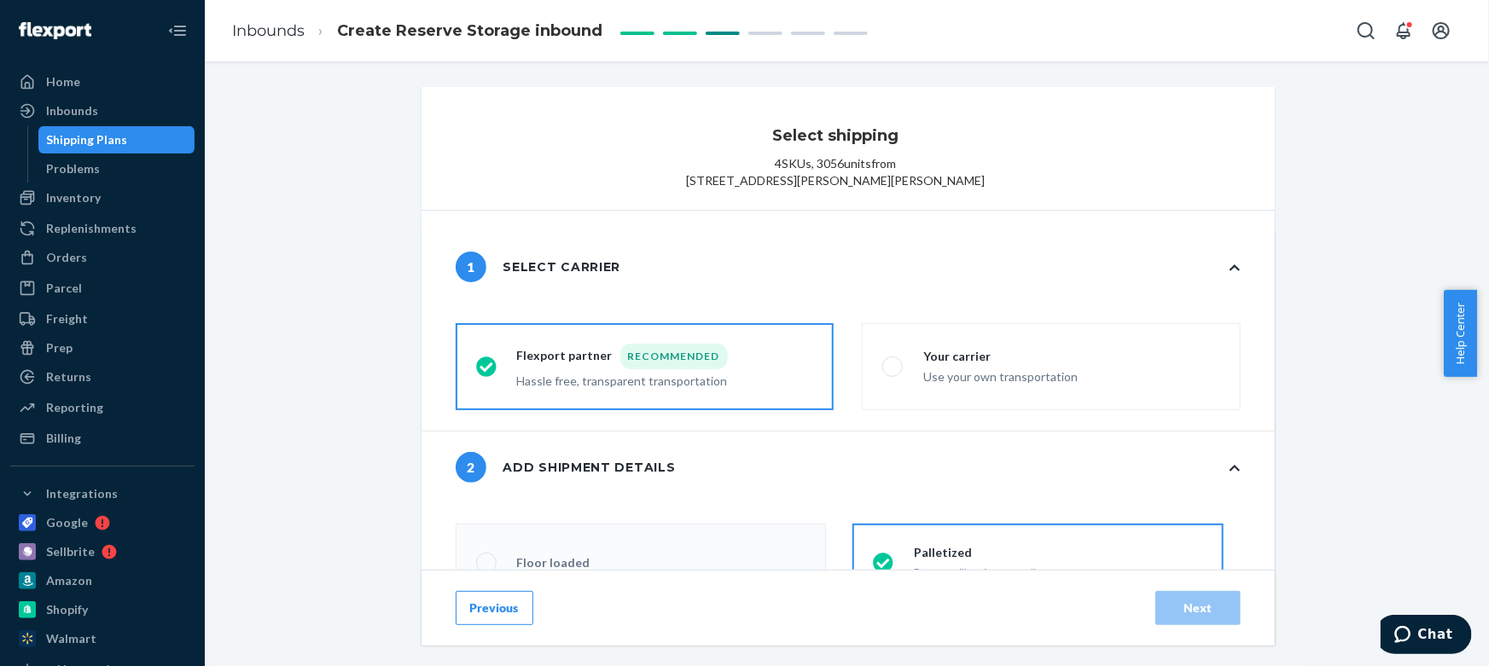
radio input "false"
type input "2"
radio input "false"
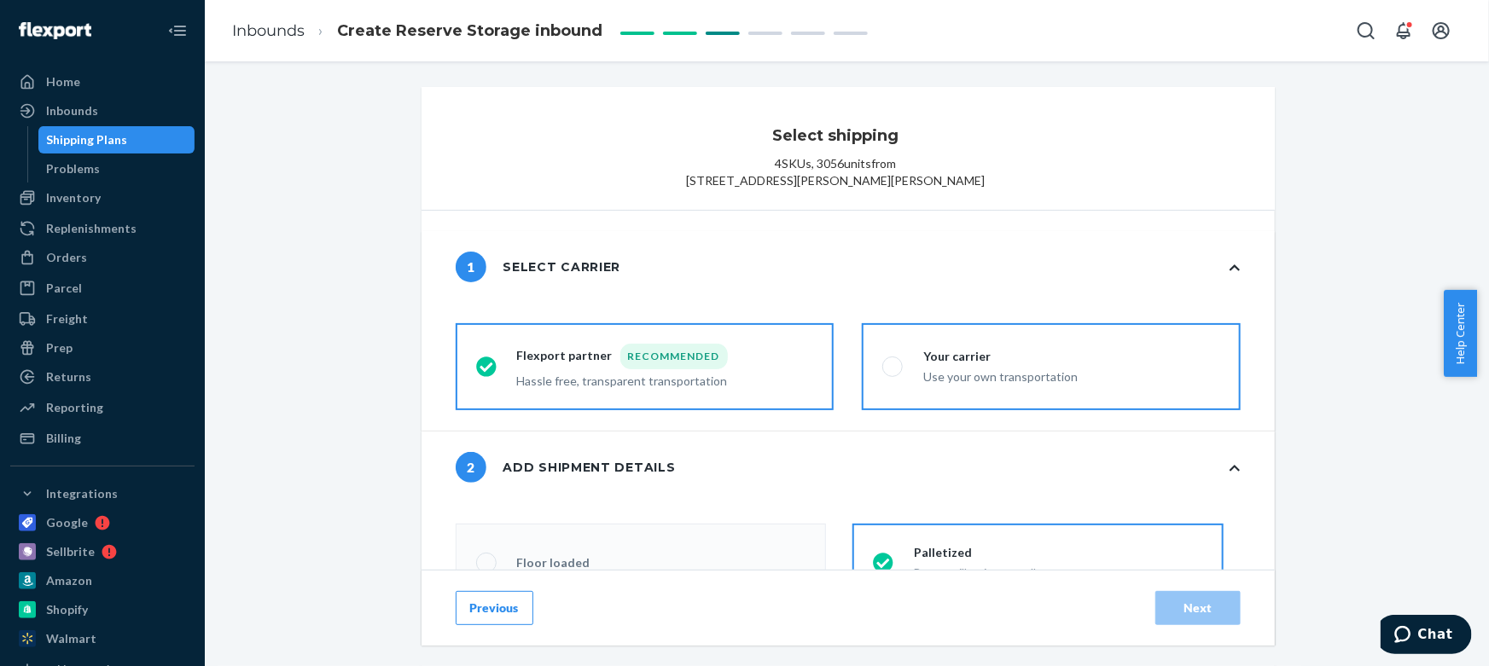
click at [1024, 386] on div "Use your own transportation" at bounding box center [1000, 375] width 154 height 20
click at [893, 373] on input "Your carrier Use your own transportation" at bounding box center [887, 367] width 11 height 11
radio input "true"
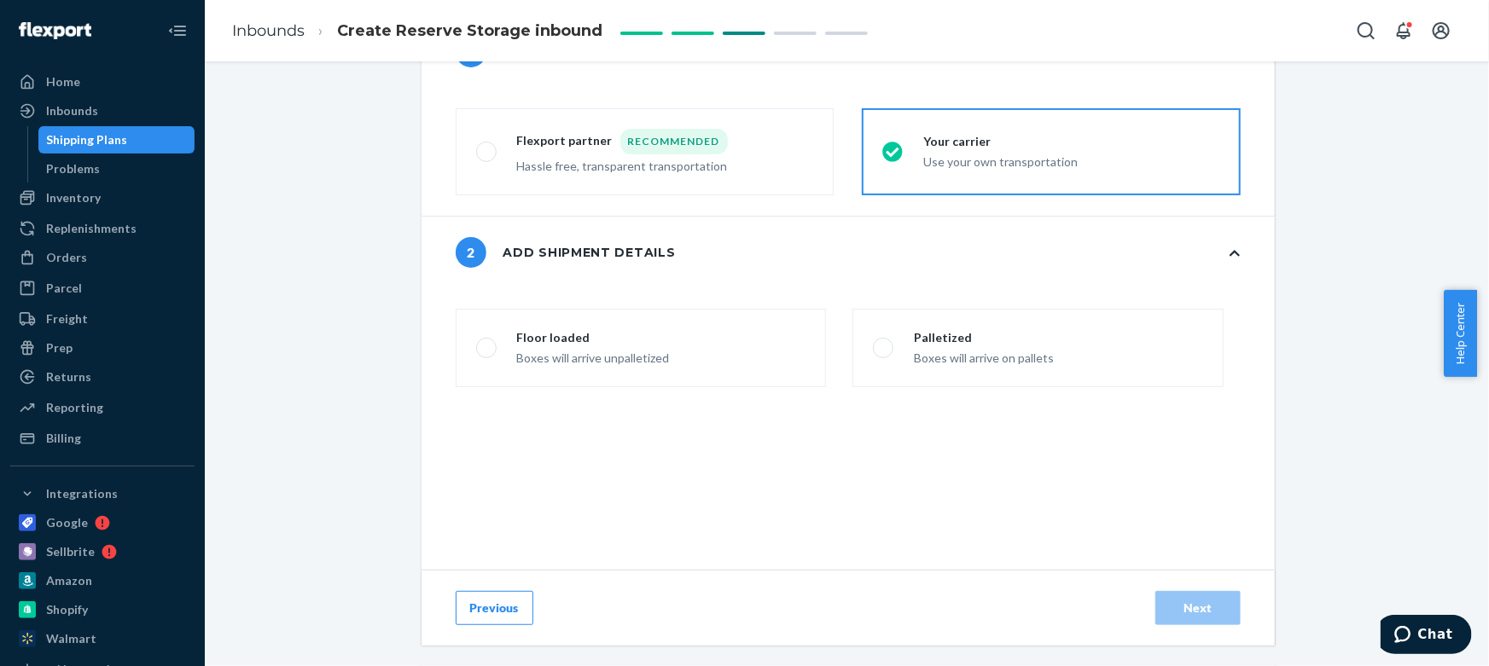
scroll to position [232, 0]
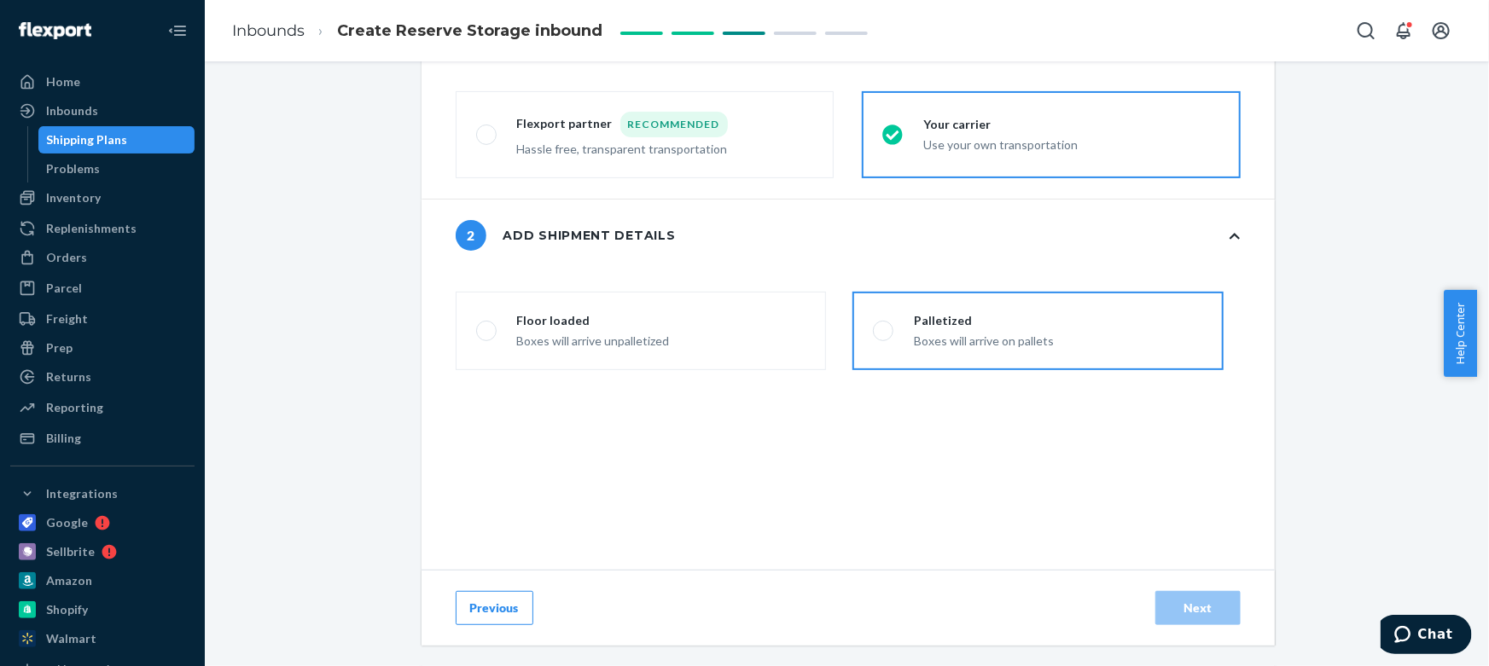
click at [1028, 369] on label "Palletized Boxes will arrive on pallets" at bounding box center [1037, 331] width 370 height 78
click at [884, 337] on input "Palletized Boxes will arrive on pallets" at bounding box center [878, 331] width 11 height 11
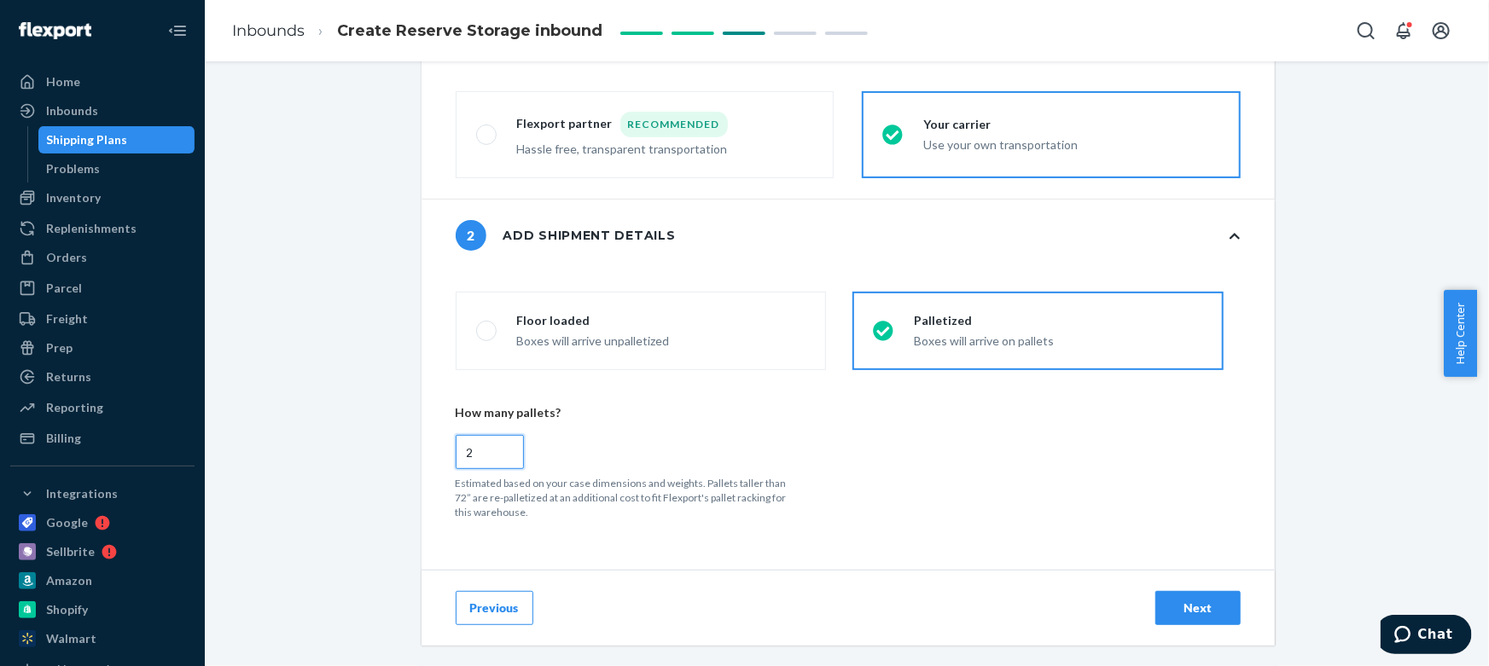
click at [484, 469] on input "2" at bounding box center [490, 452] width 68 height 34
radio input "true"
type input "21"
drag, startPoint x: 486, startPoint y: 469, endPoint x: 340, endPoint y: 462, distance: 146.9
click at [340, 462] on div "Select shipping 4 SKUs , 3056 units from 7180 Everson Goshen Rd Everson, WA 982…" at bounding box center [847, 379] width 1258 height 1048
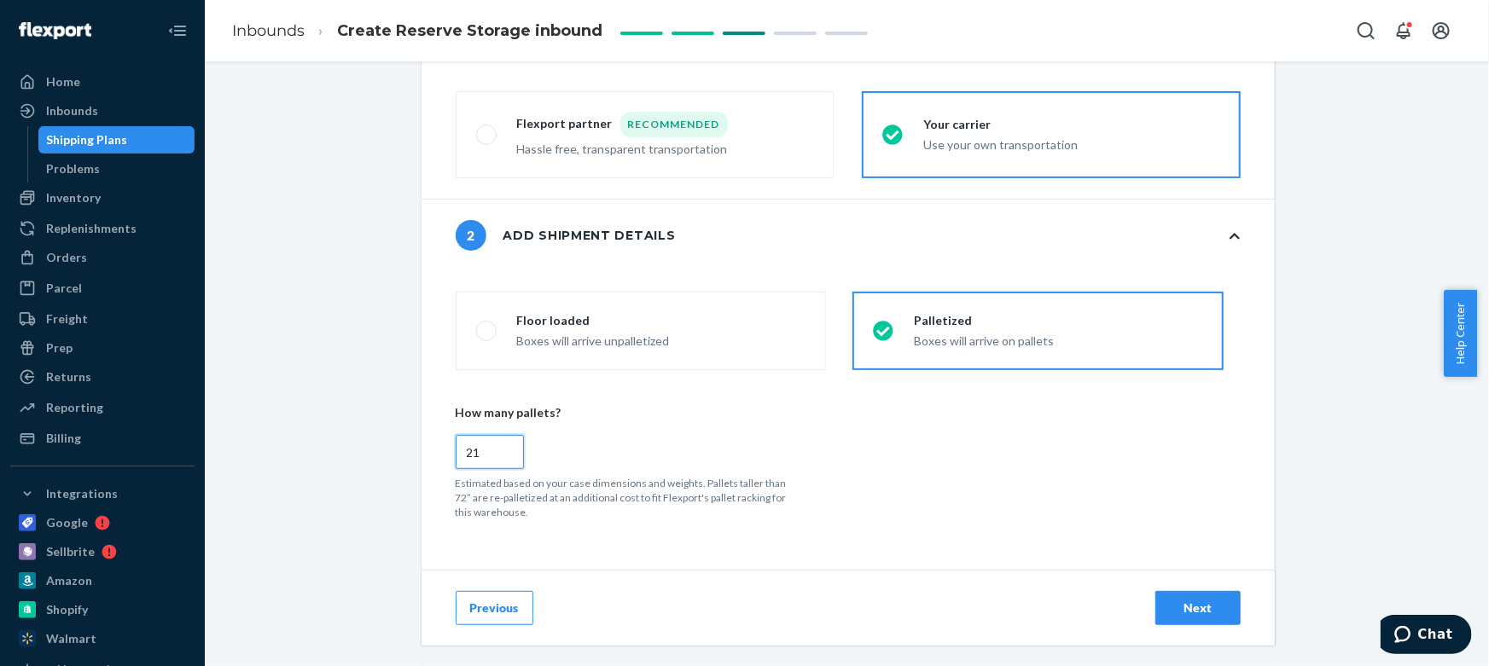
radio input "false"
type input "1"
click at [899, 495] on div "Estimated based on your case dimensions and weights. Pallets taller than 72” ar…" at bounding box center [840, 498] width 768 height 44
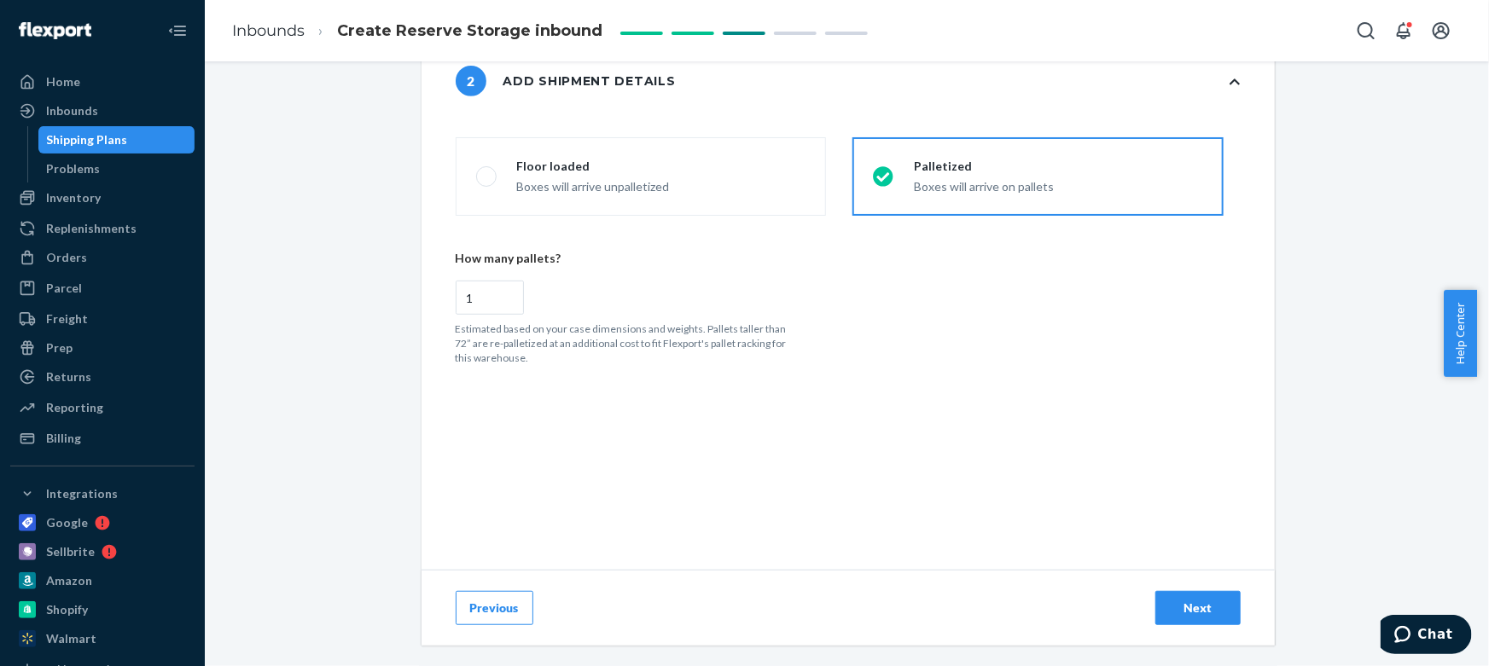
scroll to position [387, 0]
click at [1208, 607] on div "Next" at bounding box center [1198, 608] width 56 height 17
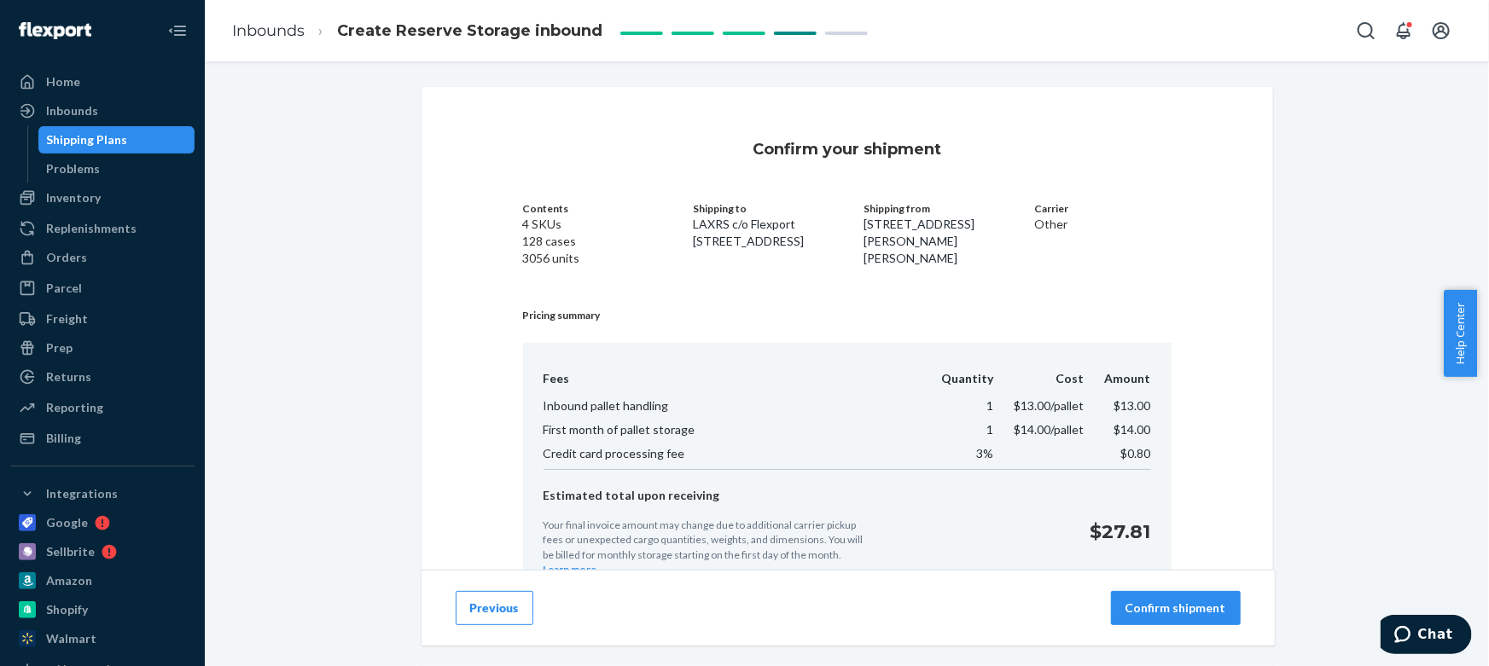
click at [1188, 609] on p "Confirm shipment" at bounding box center [1175, 608] width 101 height 17
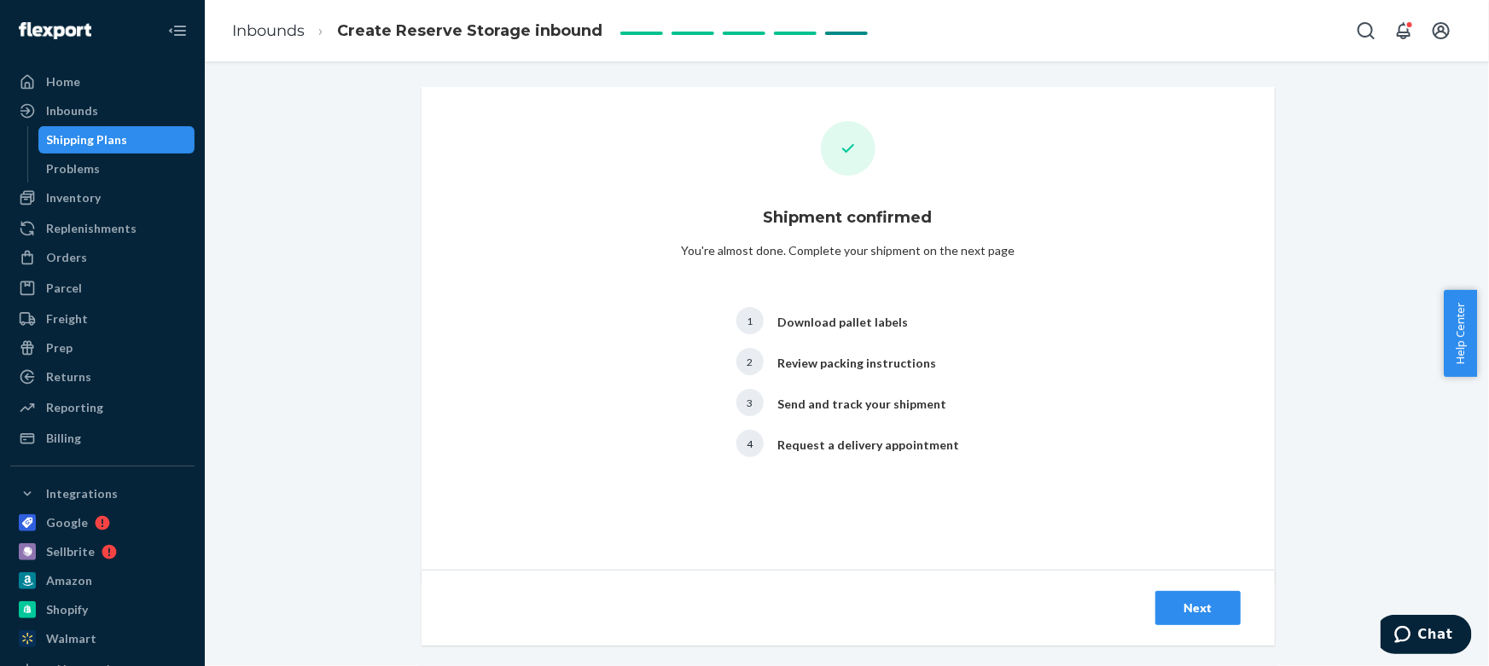
click at [1200, 601] on div "Next" at bounding box center [1198, 608] width 56 height 17
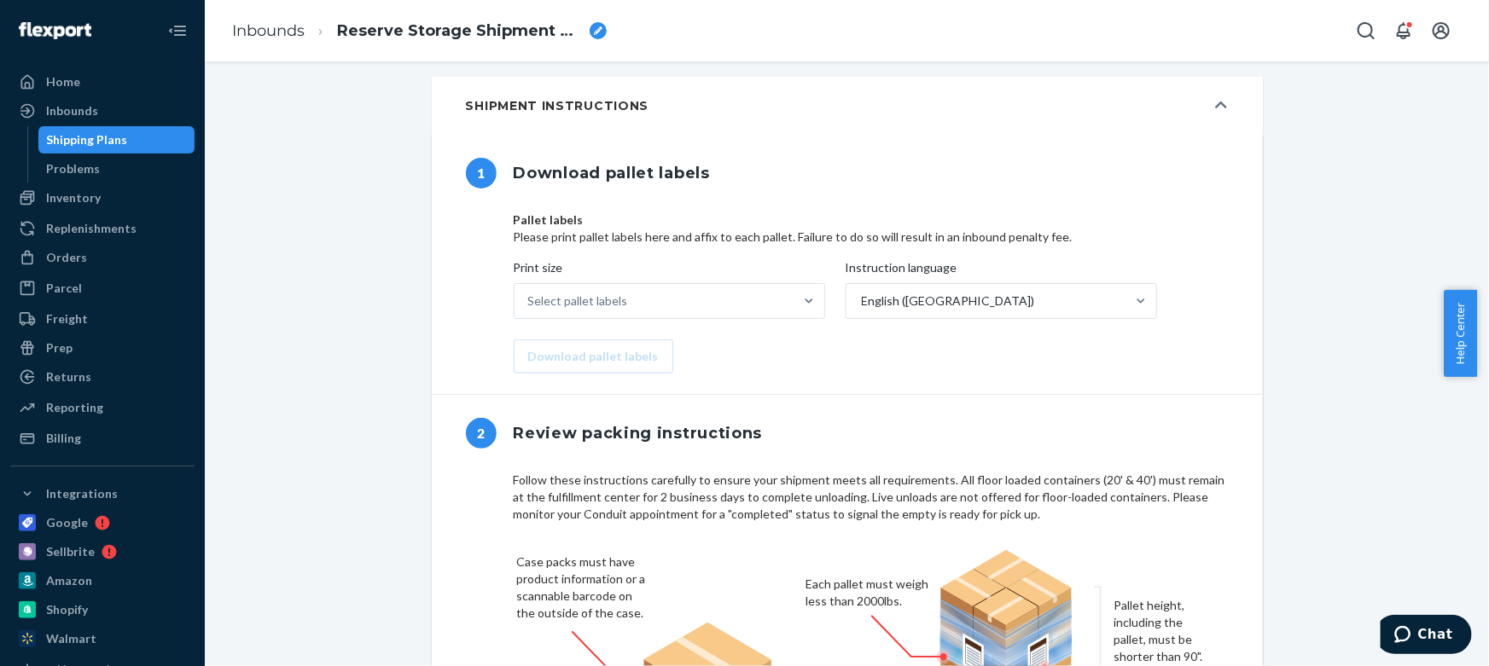
scroll to position [543, 0]
click at [631, 316] on div "Select pallet labels" at bounding box center [653, 299] width 279 height 34
click at [530, 308] on input "Print size Select pallet labels" at bounding box center [529, 299] width 2 height 17
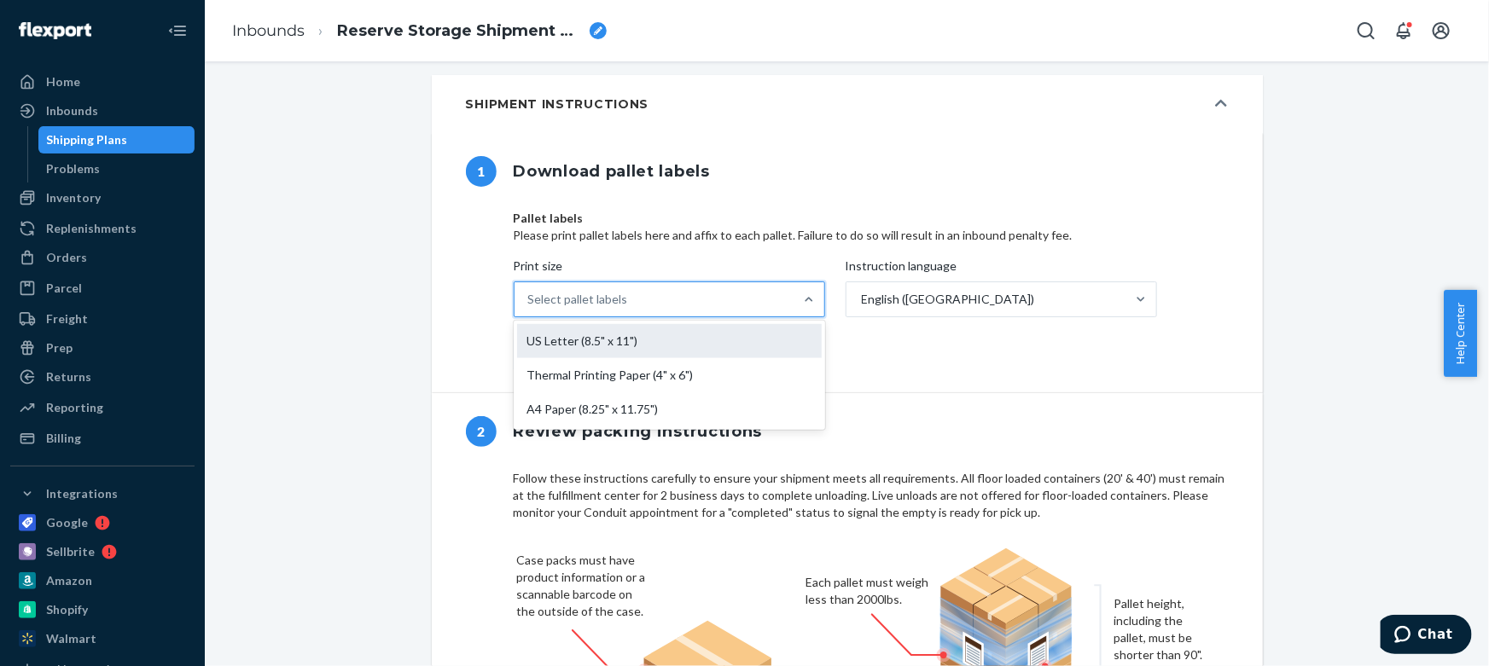
click at [636, 355] on div "US Letter (8.5" x 11")" at bounding box center [669, 341] width 305 height 34
click at [530, 308] on input "Print size option US Letter (8.5" x 11") focused, 1 of 3. 3 results available. …" at bounding box center [529, 299] width 2 height 17
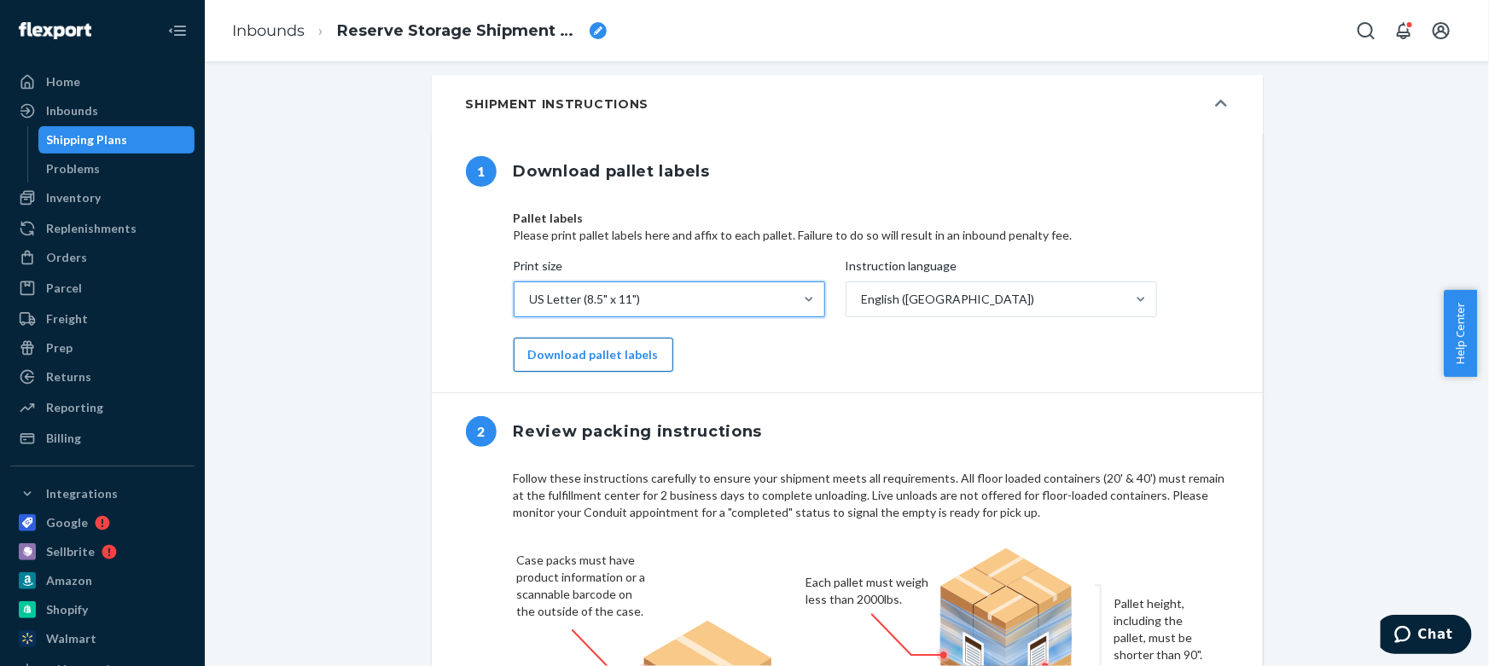
click at [620, 372] on button "Download pallet labels" at bounding box center [594, 355] width 160 height 34
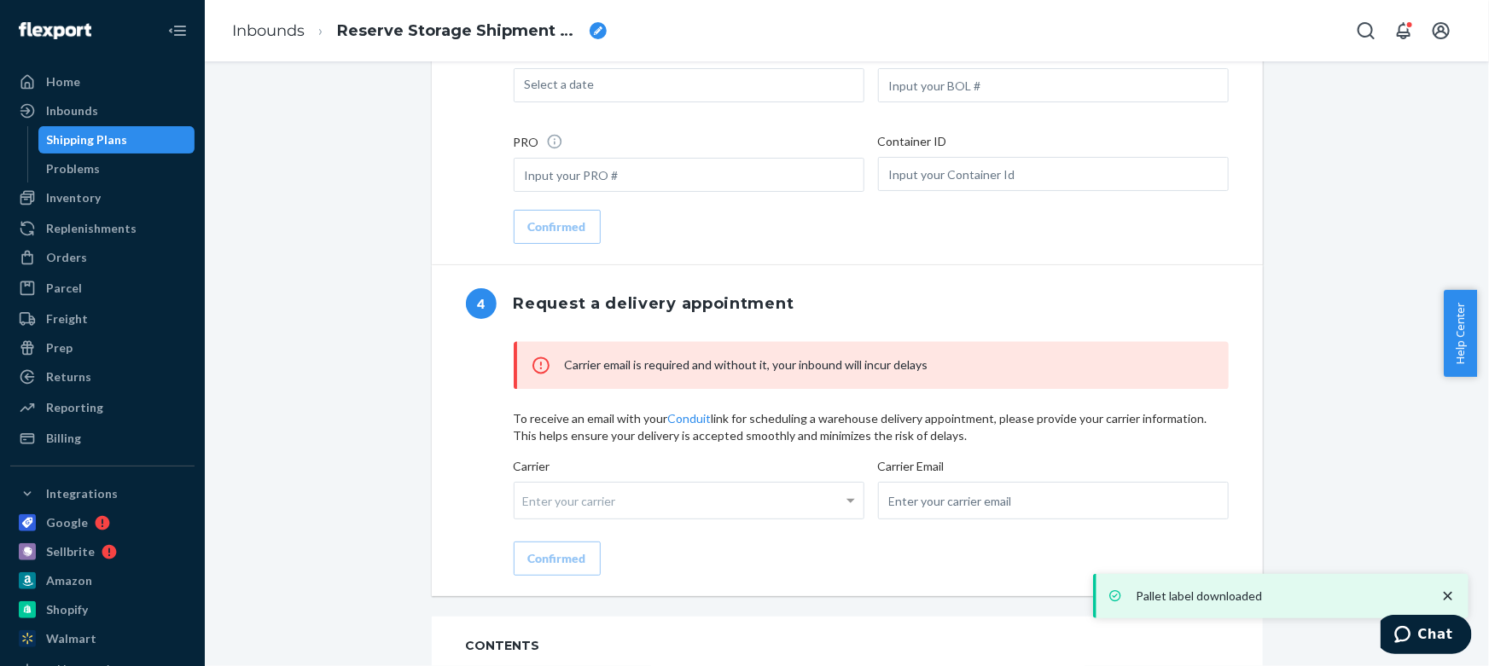
scroll to position [1551, 0]
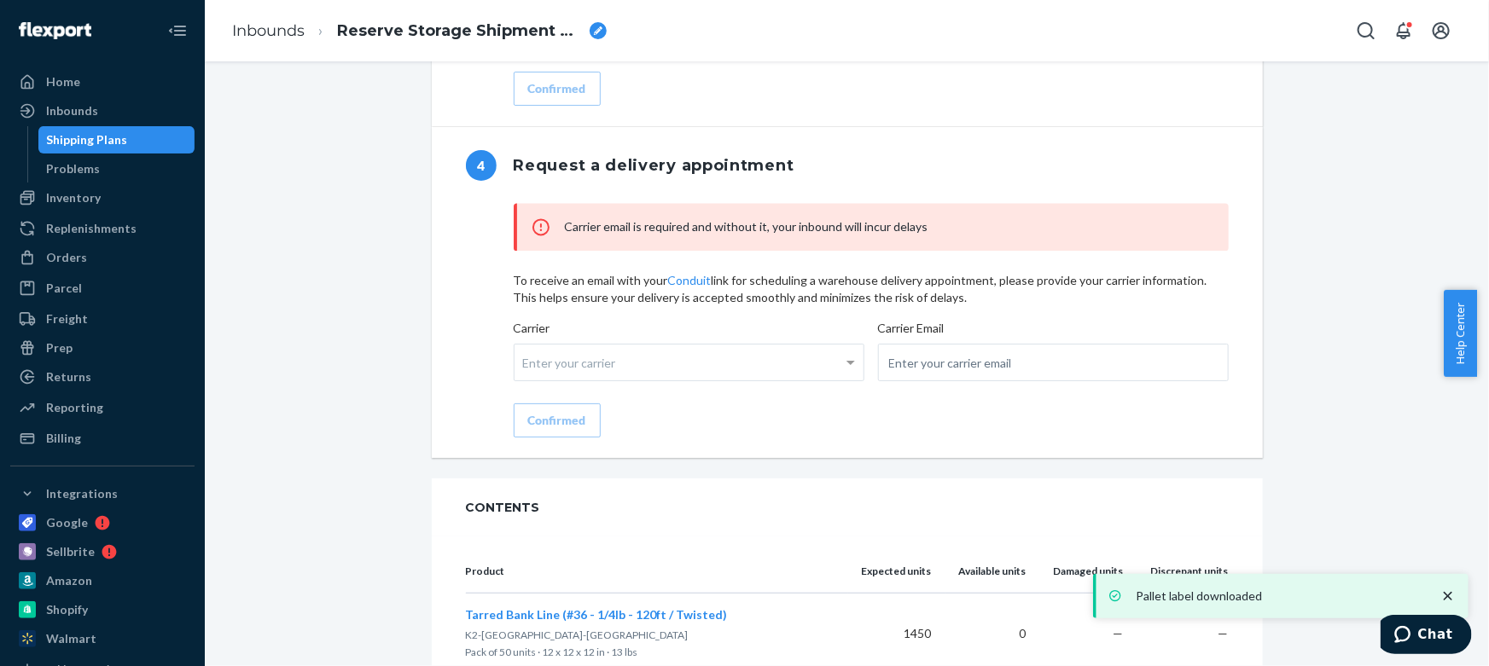
scroll to position [1706, 0]
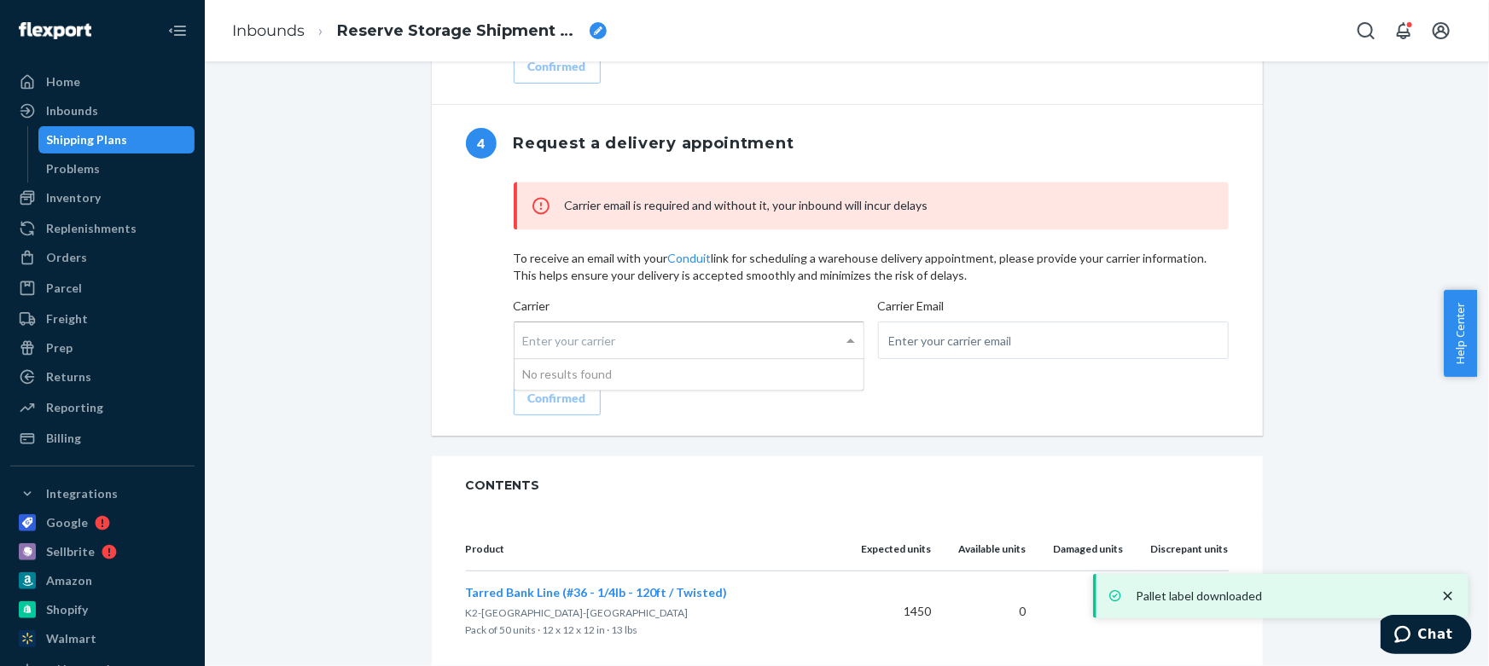
click at [589, 358] on div "Enter your carrier" at bounding box center [688, 340] width 349 height 36
click at [527, 357] on input "Carrier Enter your carrier No results found" at bounding box center [525, 341] width 4 height 32
click at [977, 359] on input "email" at bounding box center [1053, 341] width 351 height 38
paste input "sales@consolidatedcordage.com"
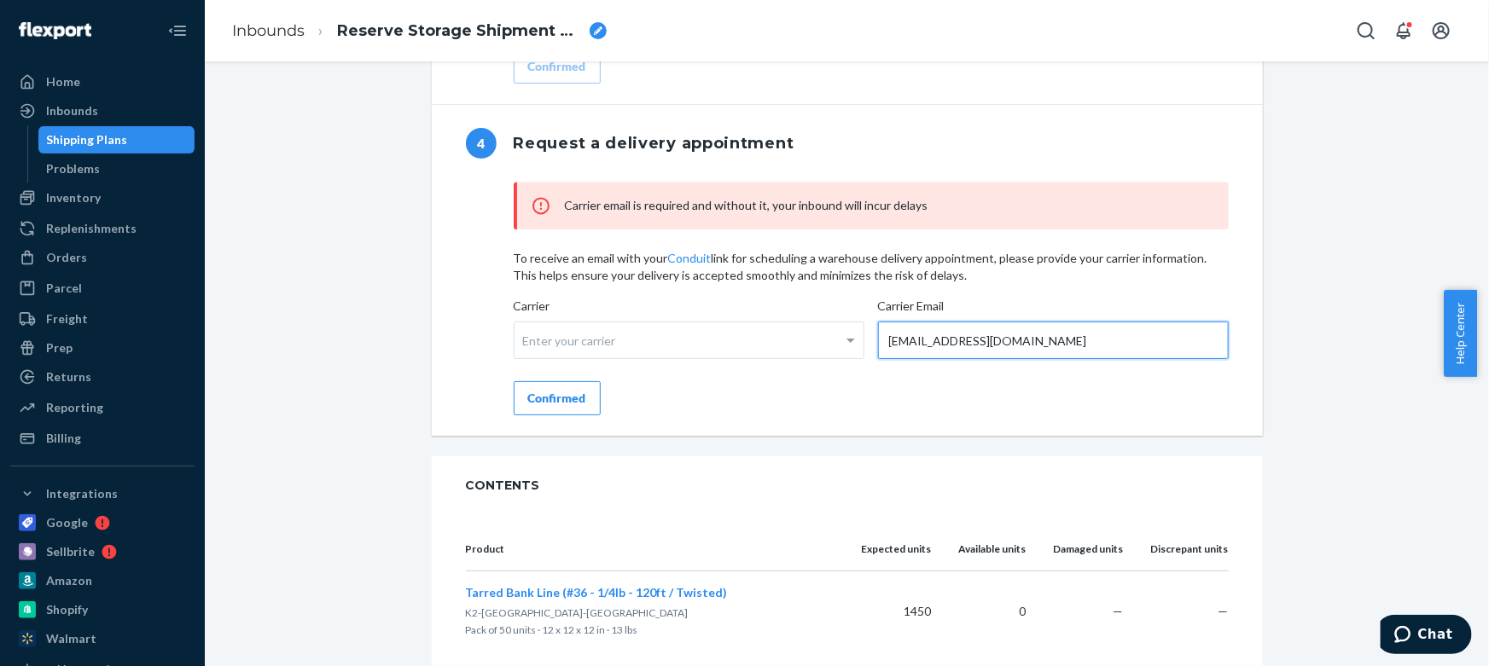
type input "sales@consolidatedcordage.com"
click at [539, 407] on div "Confirmed" at bounding box center [557, 398] width 58 height 17
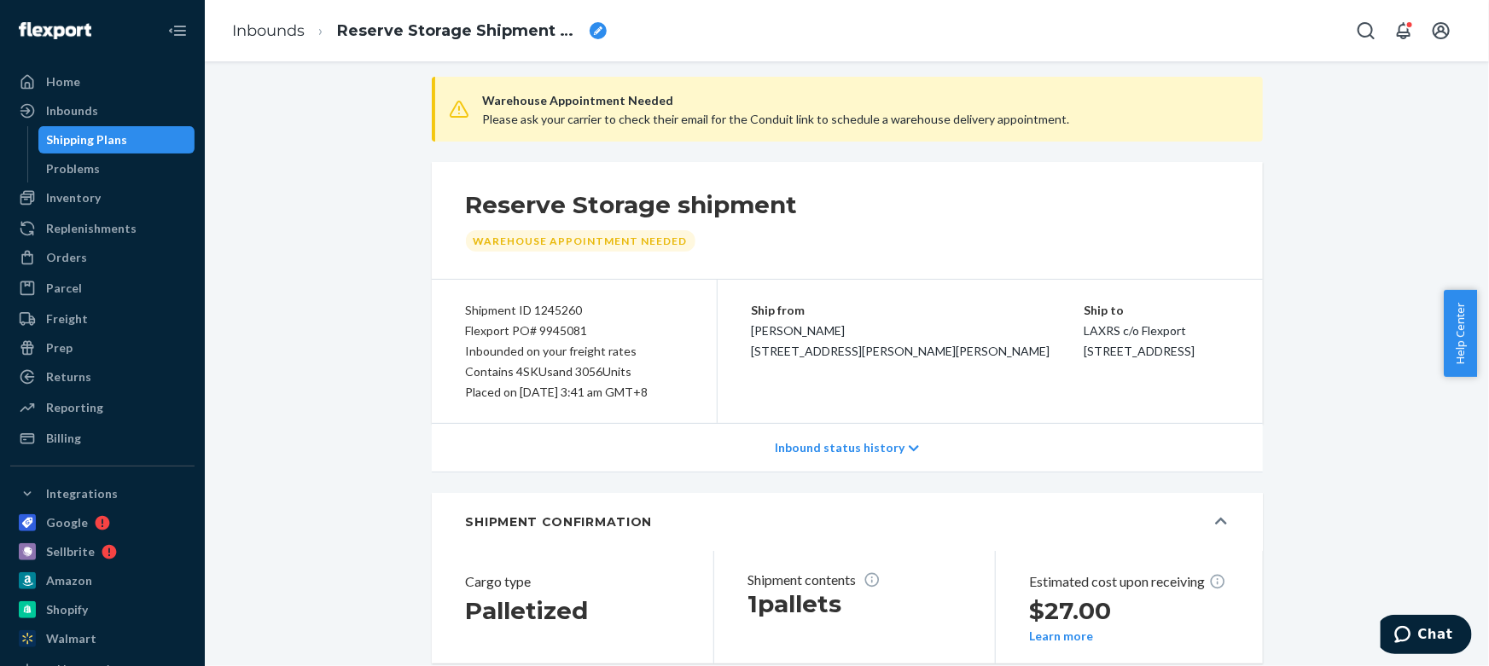
scroll to position [0, 0]
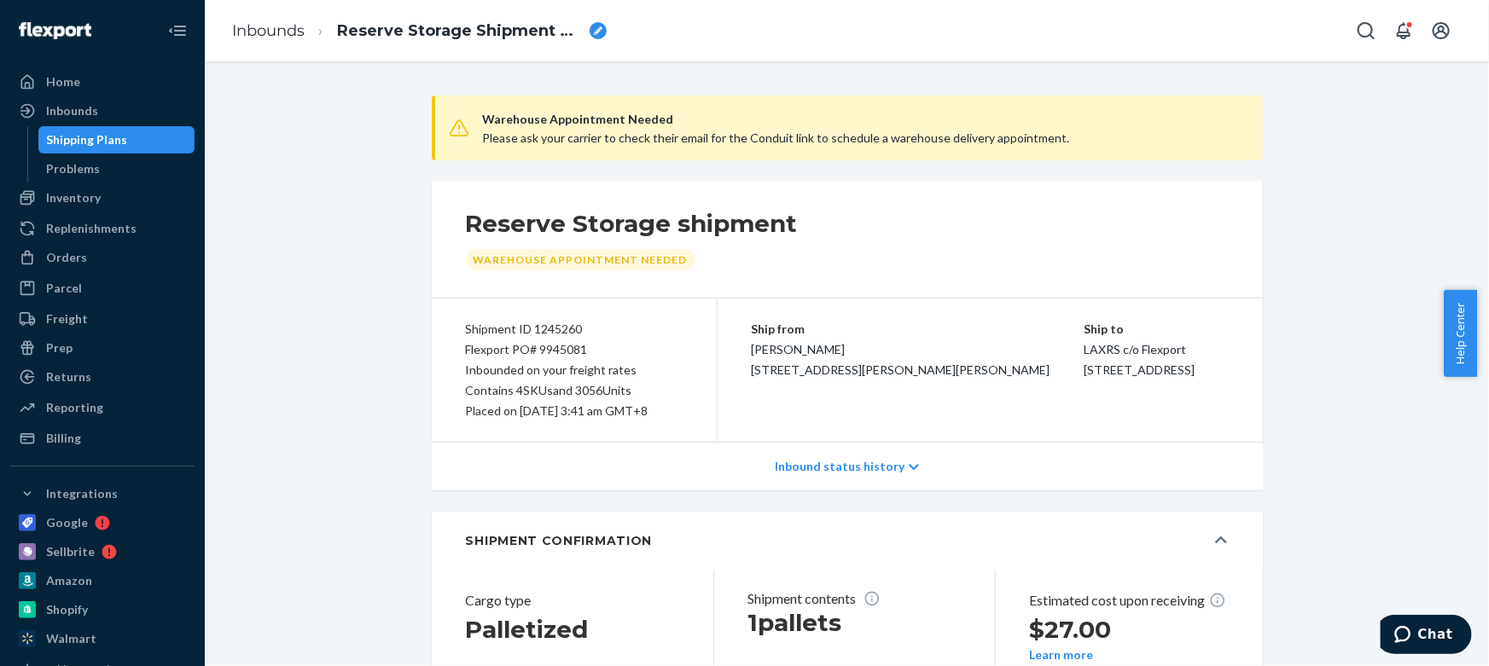
drag, startPoint x: 458, startPoint y: 322, endPoint x: 664, endPoint y: 420, distance: 227.8
click at [664, 420] on div "Shipment ID 1245260 Flexport PO# 9945081 Inbounded on your freight rates Contai…" at bounding box center [575, 370] width 286 height 143
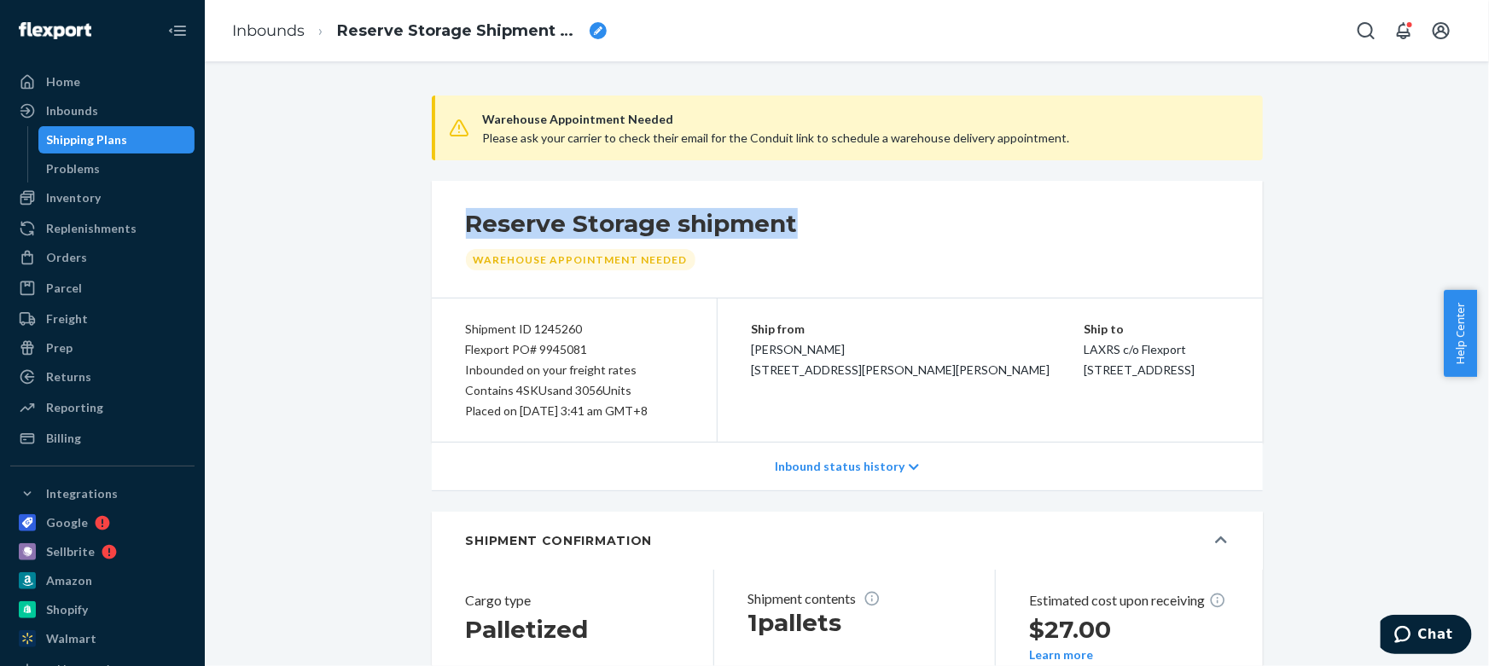
drag, startPoint x: 746, startPoint y: 231, endPoint x: 350, endPoint y: 217, distance: 397.0
copy h2 "Reserve Storage shipment"
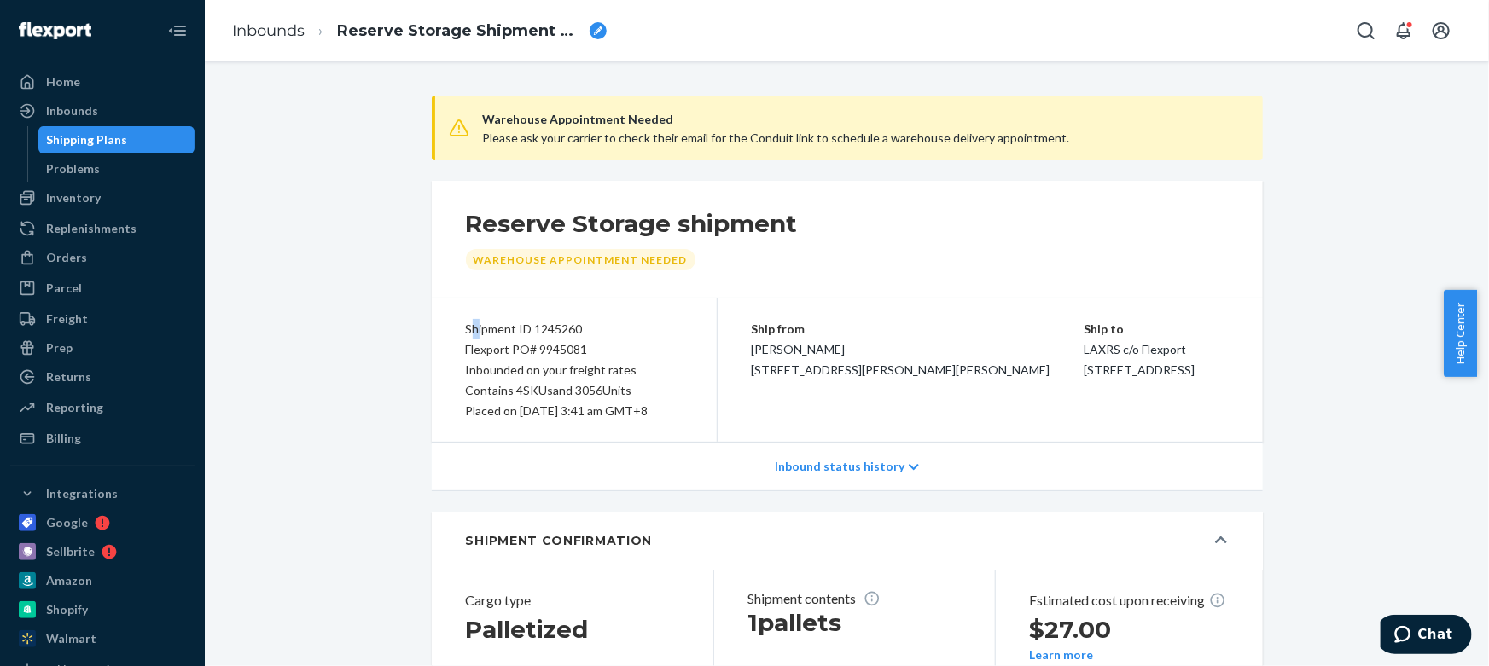
drag, startPoint x: 464, startPoint y: 326, endPoint x: 470, endPoint y: 333, distance: 9.1
click at [470, 333] on div "Shipment ID 1245260" at bounding box center [574, 329] width 217 height 20
drag, startPoint x: 456, startPoint y: 320, endPoint x: 652, endPoint y: 390, distance: 208.3
click at [652, 390] on div "Shipment ID 1245260 Flexport PO# 9945081 Inbounded on your freight rates Contai…" at bounding box center [575, 370] width 286 height 143
copy div "Shipment ID 1245260 Flexport PO# 9945081 Inbounded on your freight rates Contai…"
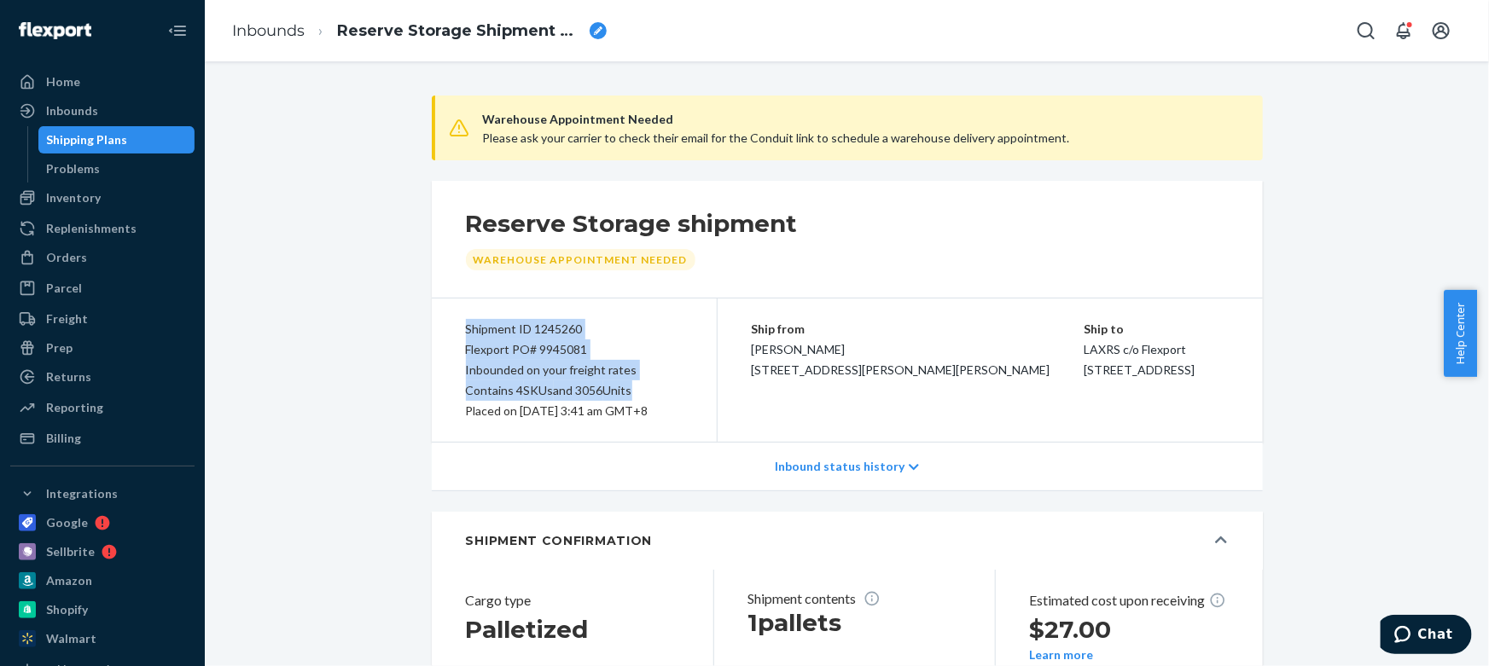
drag, startPoint x: 1073, startPoint y: 392, endPoint x: 979, endPoint y: 330, distance: 112.9
click at [979, 330] on div "Ship from Michael Perry 7180 Everson Goshen Rd Everson, WA 98247 Ship to LAXRS …" at bounding box center [989, 370] width 545 height 143
click at [1004, 310] on div "Ship from Michael Perry 7180 Everson Goshen Rd Everson, WA 98247 Ship to LAXRS …" at bounding box center [989, 370] width 545 height 143
click at [979, 319] on p "Ship from" at bounding box center [918, 329] width 333 height 20
drag, startPoint x: 981, startPoint y: 324, endPoint x: 1130, endPoint y: 408, distance: 170.4
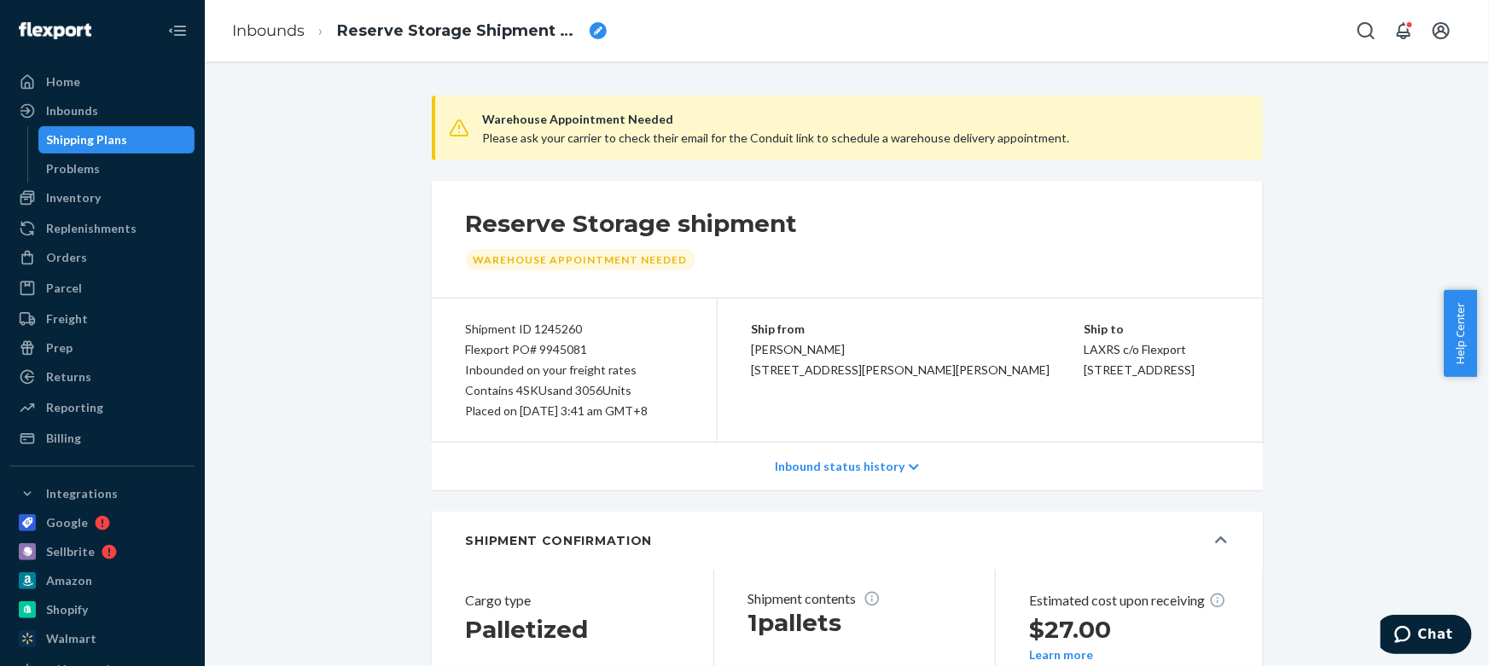
click at [1130, 408] on div "Ship from Michael Perry 7180 Everson Goshen Rd Everson, WA 98247 Ship to LAXRS …" at bounding box center [989, 370] width 545 height 143
copy div "Ship to LAXRS c/o Flexport 2615 E 3rd Street San Bernardino, CA 92408"
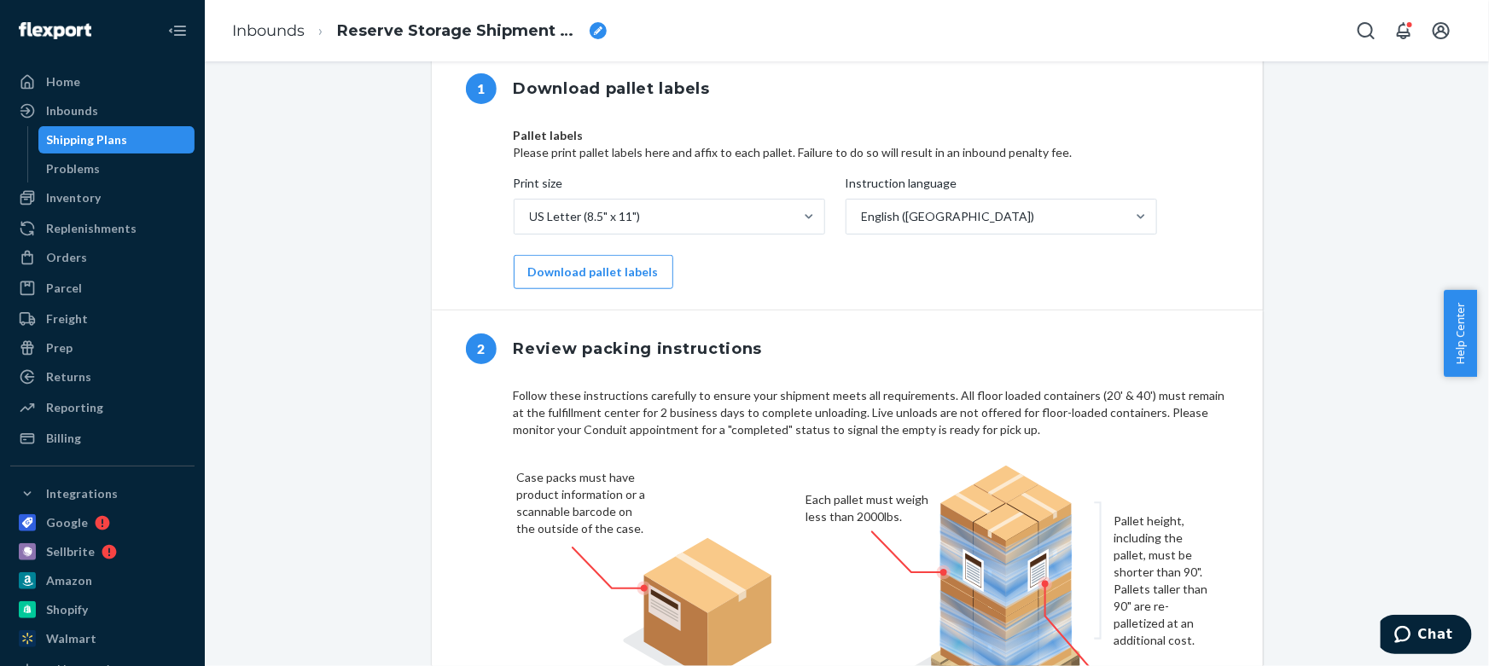
scroll to position [698, 0]
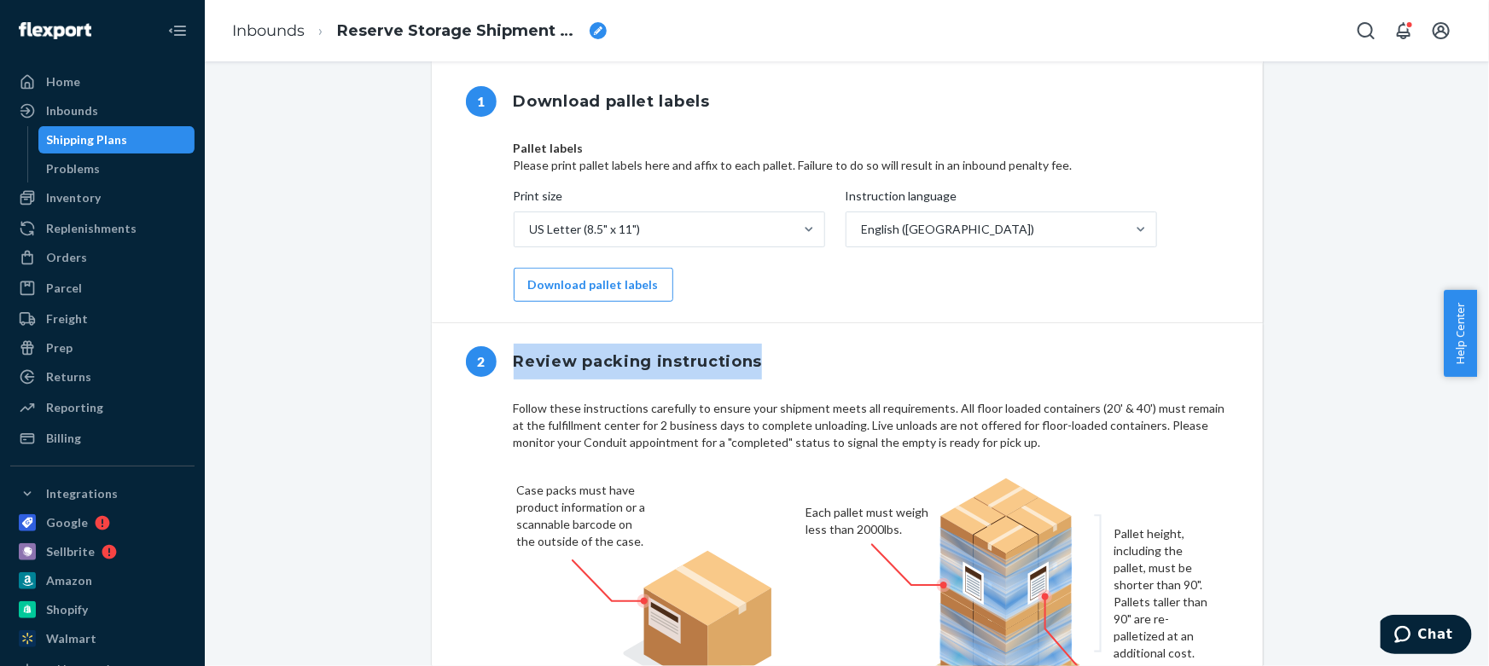
drag, startPoint x: 782, startPoint y: 382, endPoint x: 498, endPoint y: 388, distance: 284.1
click at [498, 388] on div "2 Review packing instructions" at bounding box center [847, 361] width 831 height 77
copy h1 "Review packing instructions"
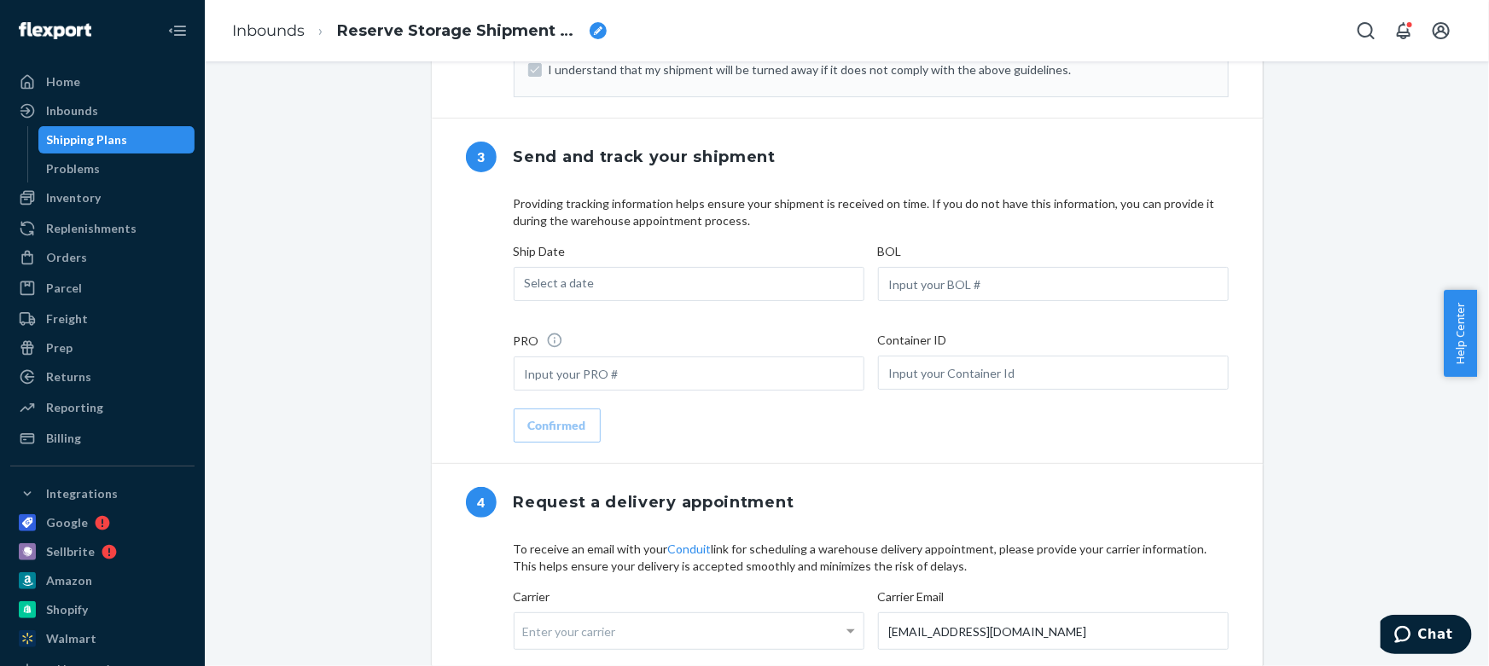
scroll to position [1629, 0]
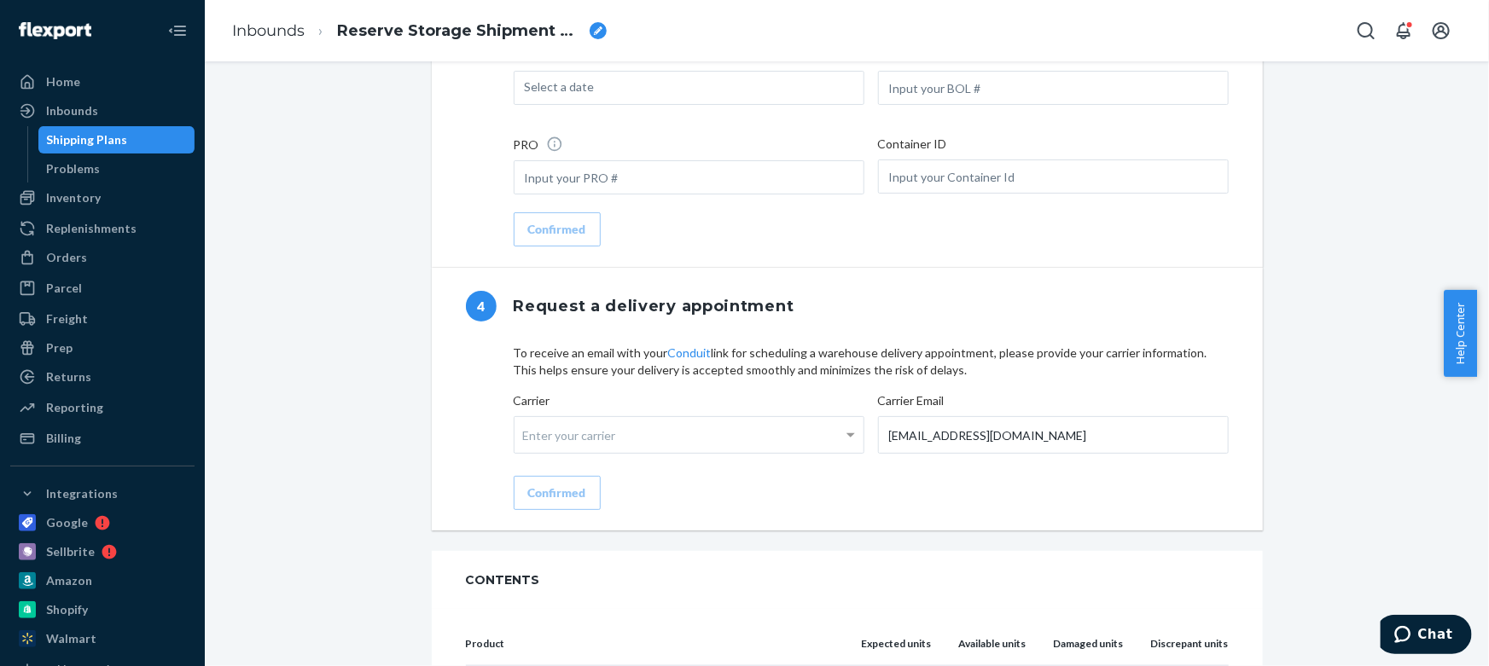
drag, startPoint x: 521, startPoint y: 369, endPoint x: 1012, endPoint y: 397, distance: 491.3
click at [1012, 379] on p "To receive an email with your Conduit link for scheduling a warehouse delivery …" at bounding box center [871, 362] width 715 height 34
copy p "receive an email with your Conduit link for scheduling a warehouse delivery app…"
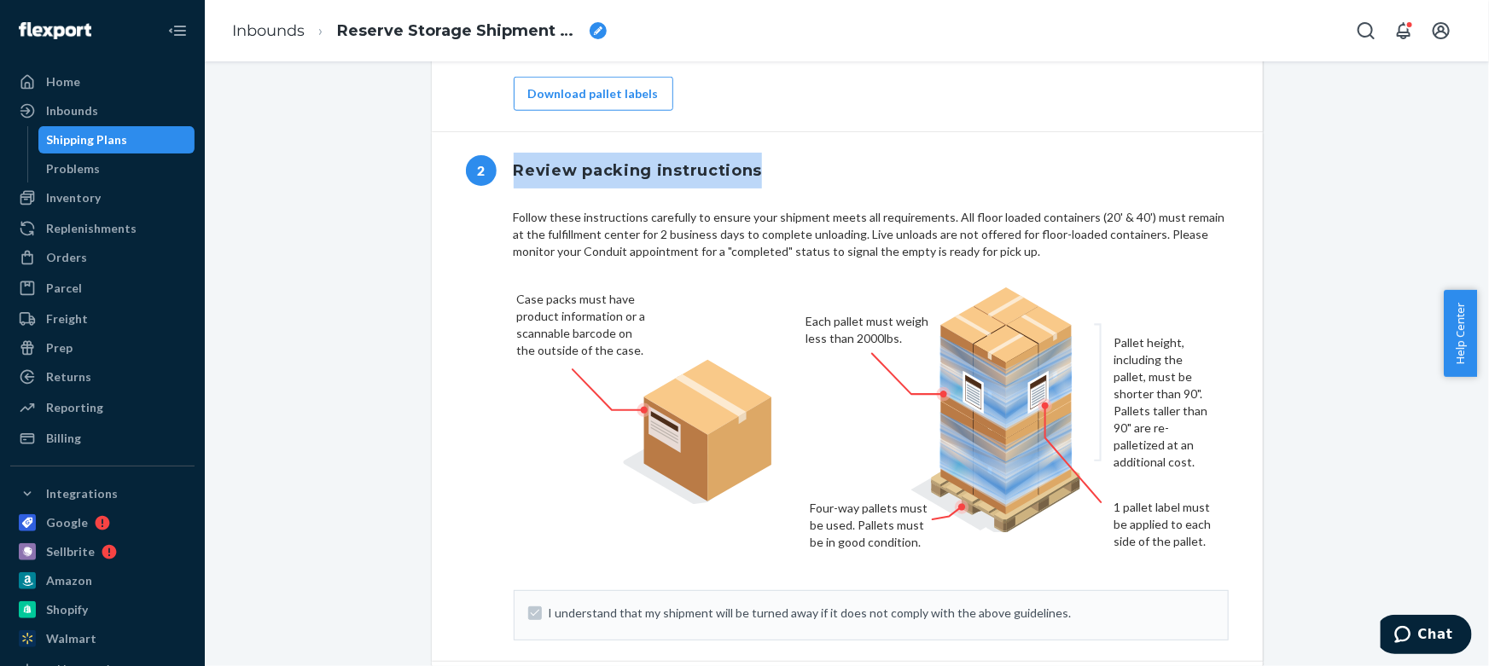
scroll to position [853, 0]
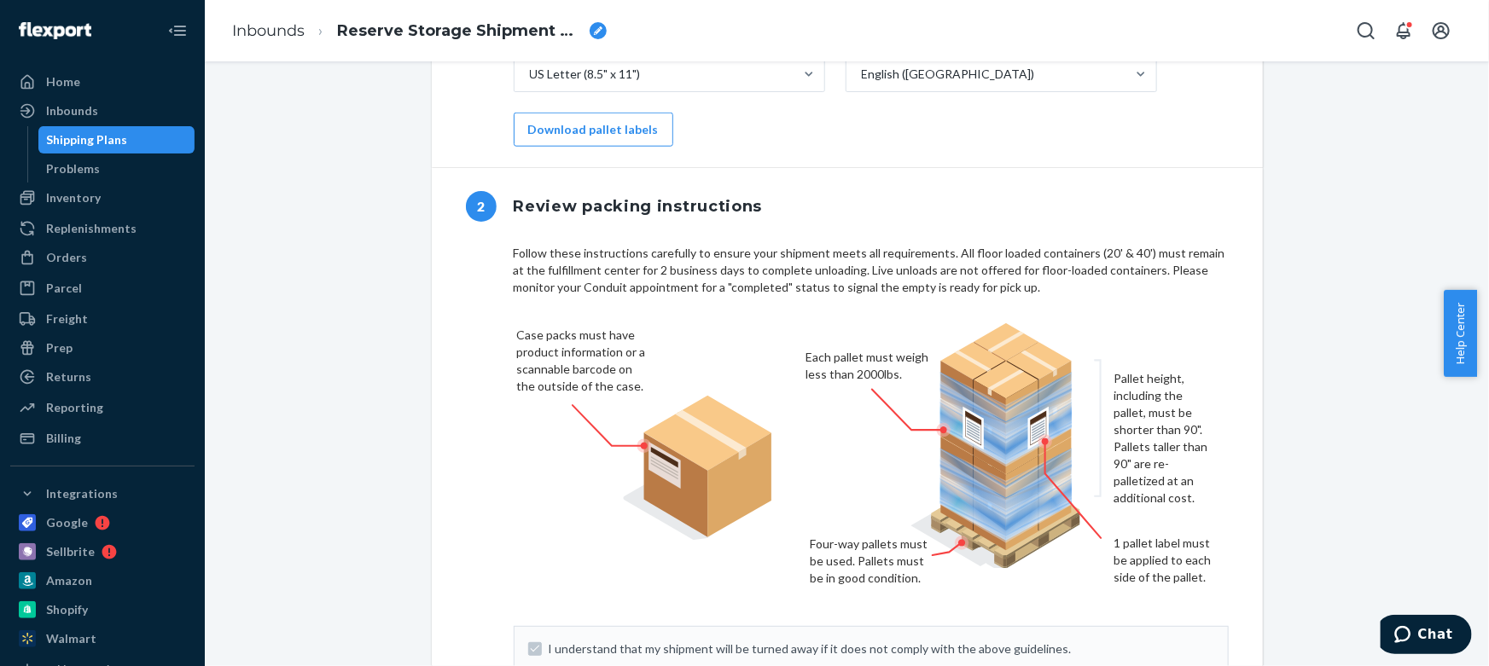
click at [1320, 328] on div "Warehouse Appointment Needed Please ask your carrier to check their email for t…" at bounding box center [847, 512] width 1258 height 2541
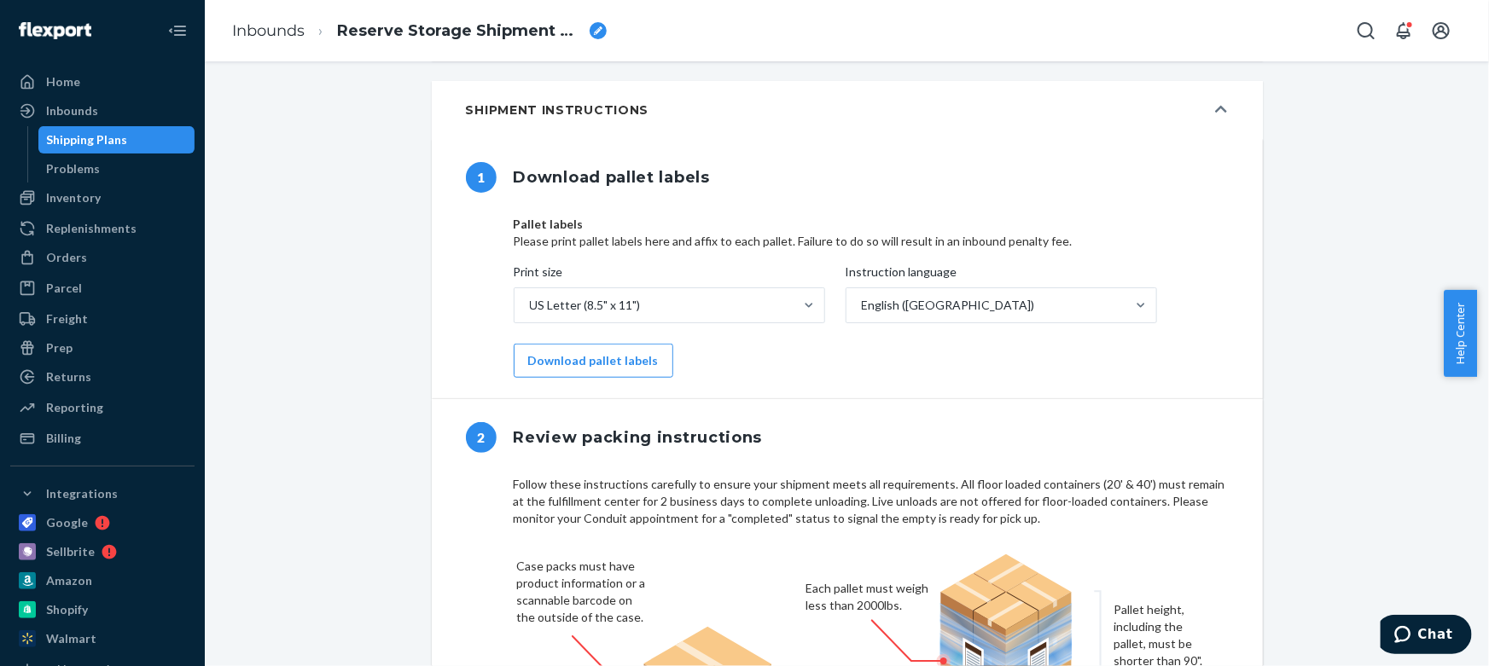
scroll to position [620, 0]
click at [629, 380] on button "Download pallet labels" at bounding box center [594, 363] width 160 height 34
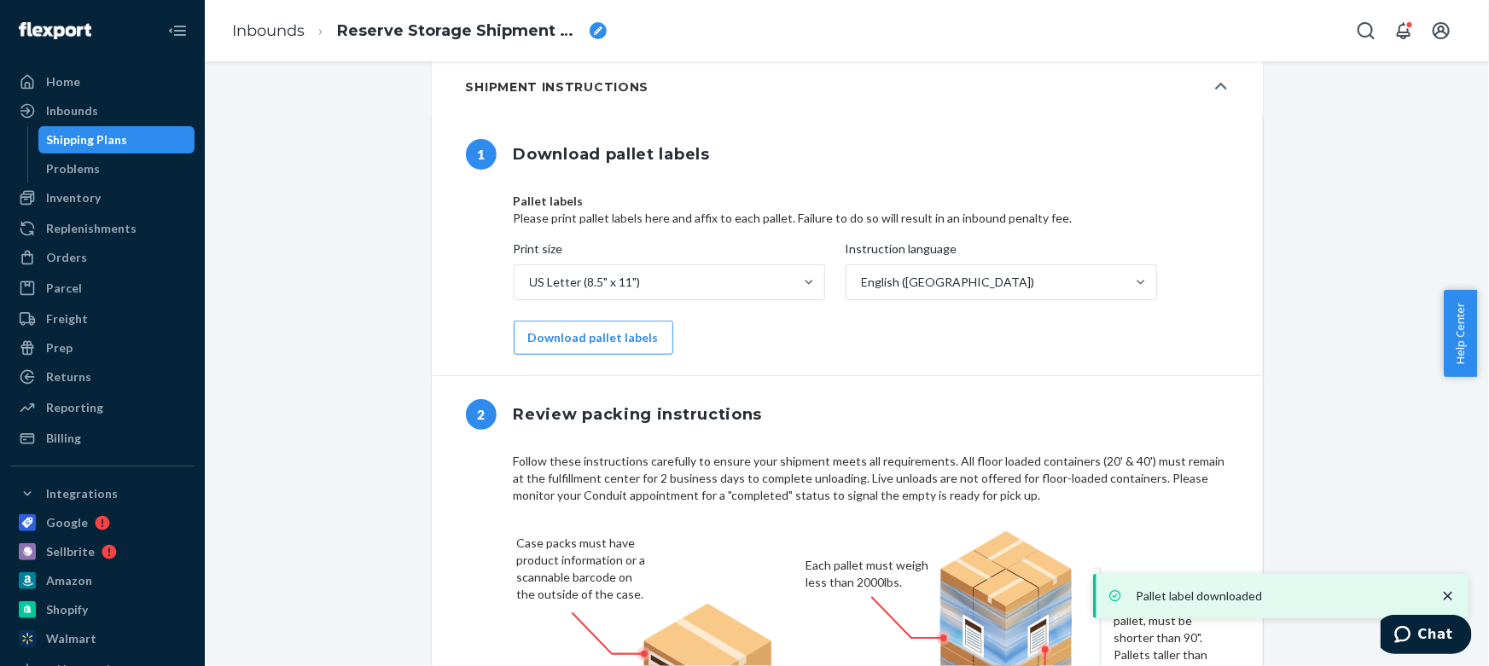
scroll to position [698, 0]
